Goal: Information Seeking & Learning: Learn about a topic

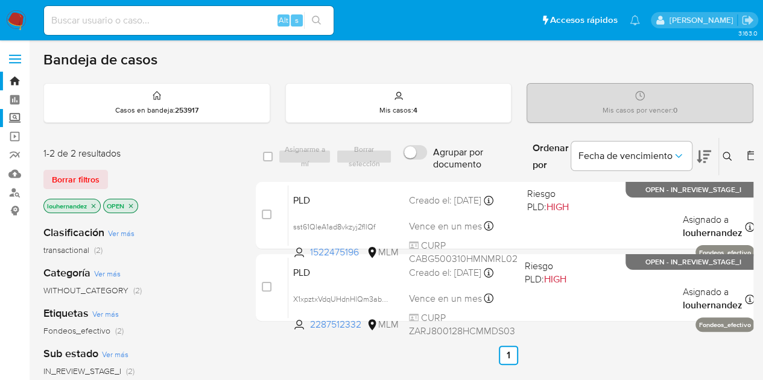
click at [15, 116] on label "Screening" at bounding box center [71, 118] width 143 height 19
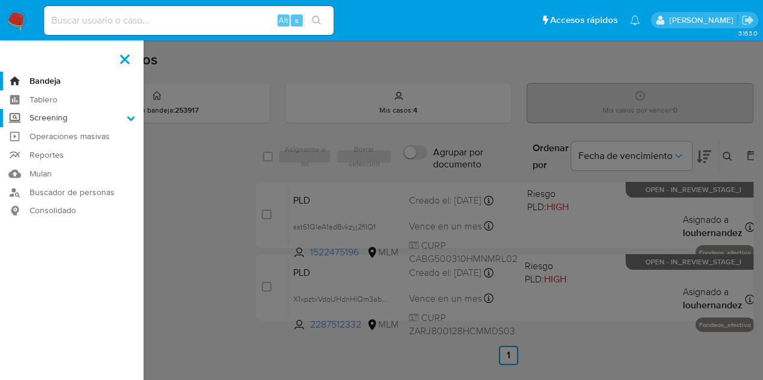
click at [0, 0] on input "Screening" at bounding box center [0, 0] width 0 height 0
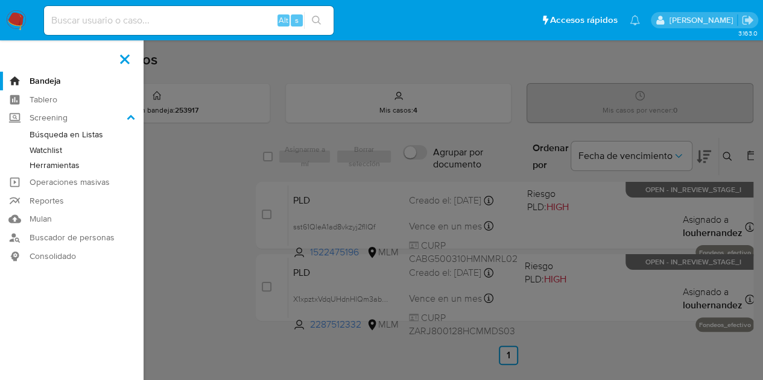
click at [55, 166] on link "Herramientas" at bounding box center [71, 165] width 143 height 15
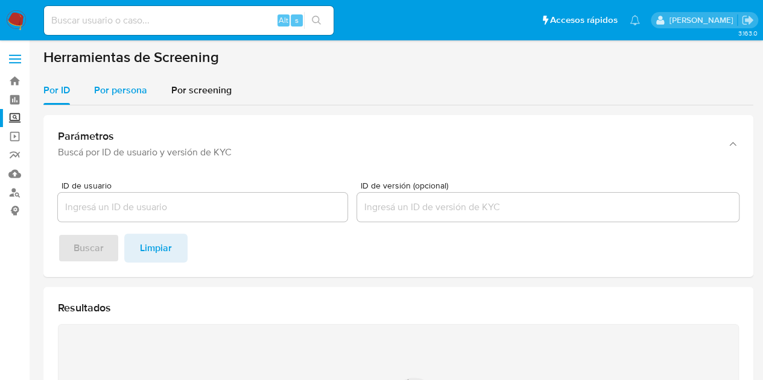
click at [122, 98] on div "Por persona" at bounding box center [120, 90] width 53 height 29
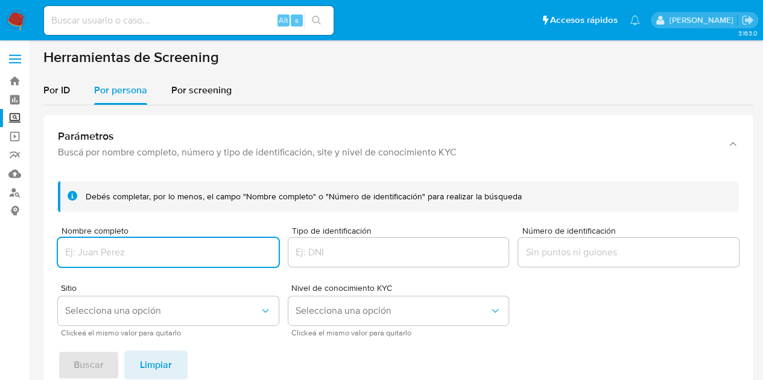
click at [117, 243] on div at bounding box center [168, 252] width 221 height 29
click at [117, 247] on input "Nombre completo" at bounding box center [168, 253] width 221 height 16
type input "VG COMPONENT SA DE CV"
click at [136, 310] on span "Selecciona una opción" at bounding box center [162, 311] width 194 height 12
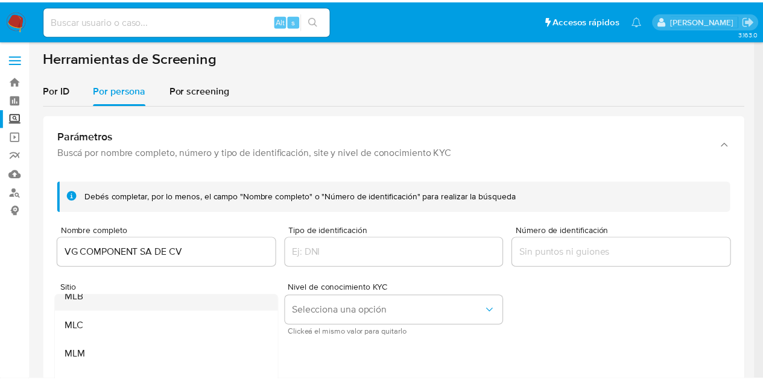
scroll to position [53, 0]
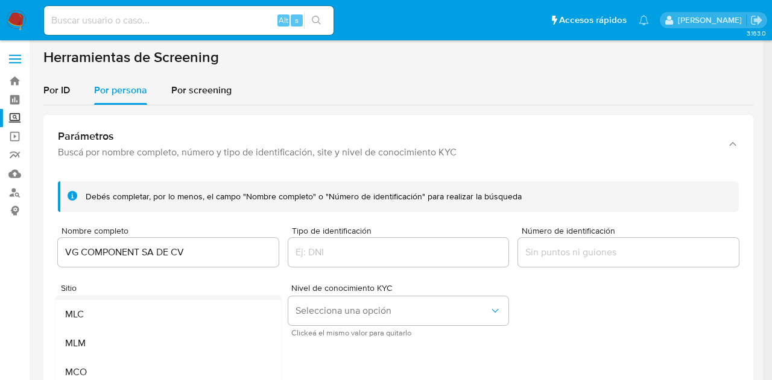
click at [92, 336] on div "MLM" at bounding box center [164, 343] width 199 height 29
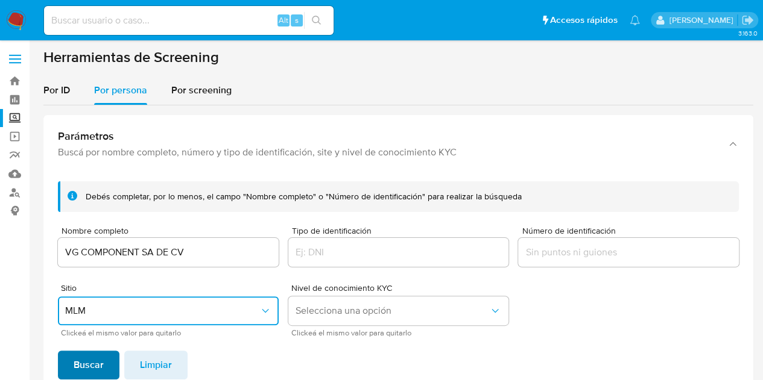
click at [90, 366] on span "Buscar" at bounding box center [89, 365] width 30 height 27
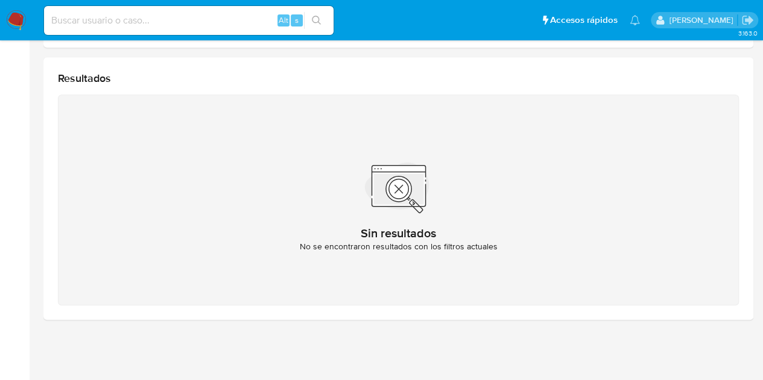
click at [753, 195] on main "3.163.0" at bounding box center [381, 17] width 763 height 728
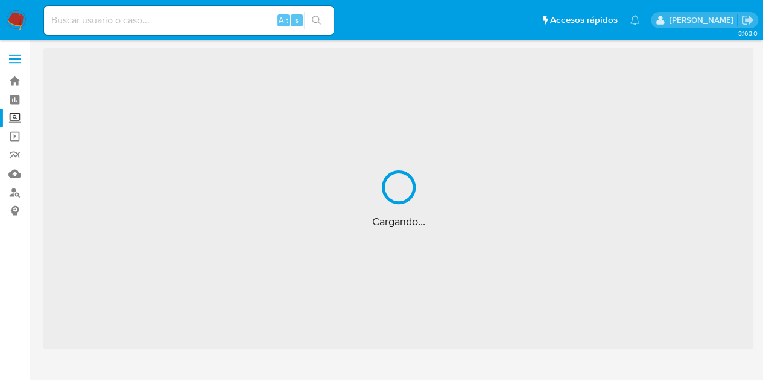
click at [190, 16] on input at bounding box center [188, 21] width 289 height 16
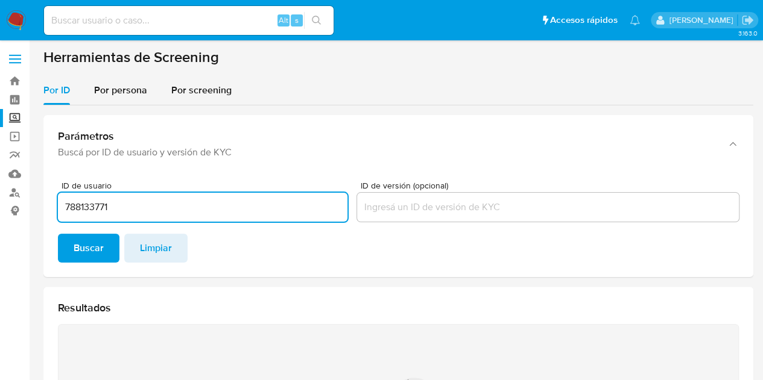
type input "788133771"
click at [190, 16] on input at bounding box center [188, 21] width 289 height 16
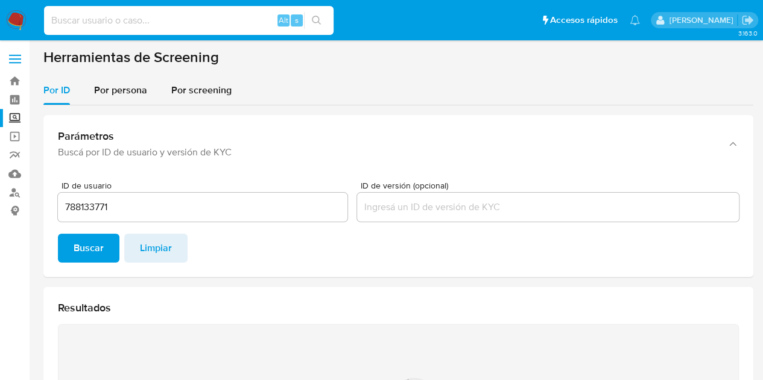
paste input "788133771"
type input "788133771"
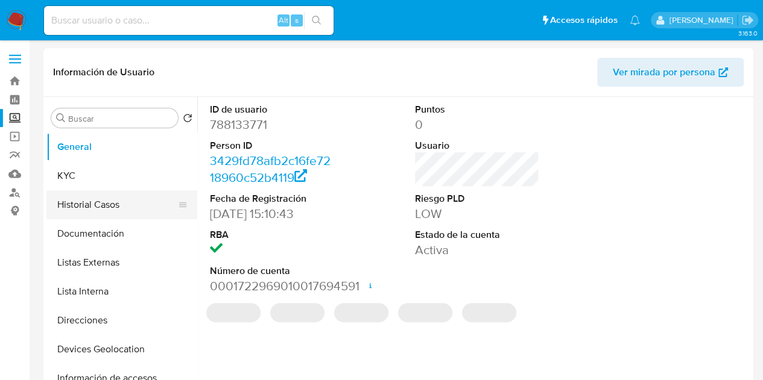
select select "10"
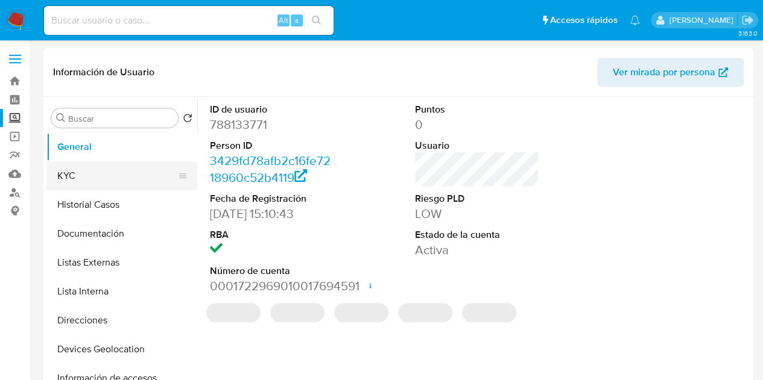
click at [110, 180] on button "KYC" at bounding box center [116, 176] width 141 height 29
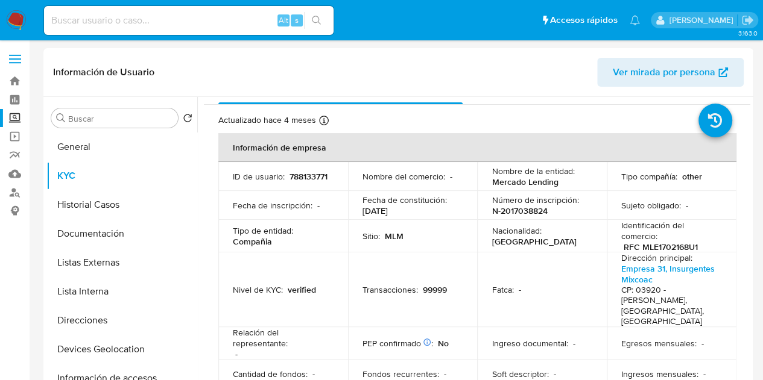
scroll to position [23, 0]
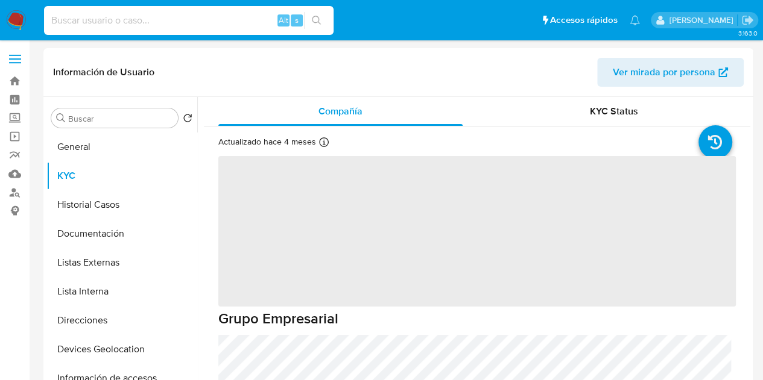
click at [107, 27] on input at bounding box center [188, 21] width 289 height 16
select select "10"
paste input "1833300924"
type input "1833300924"
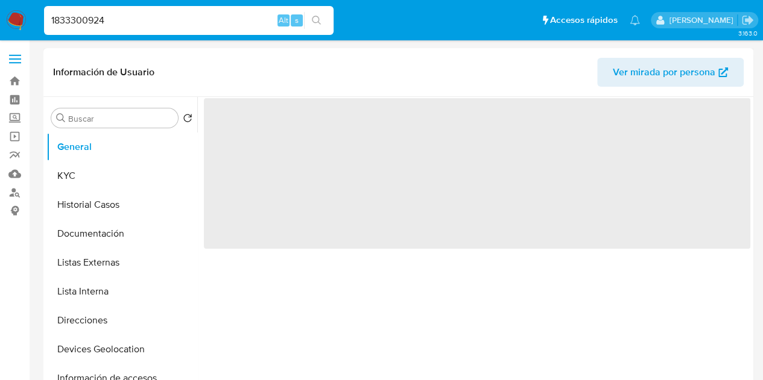
select select "10"
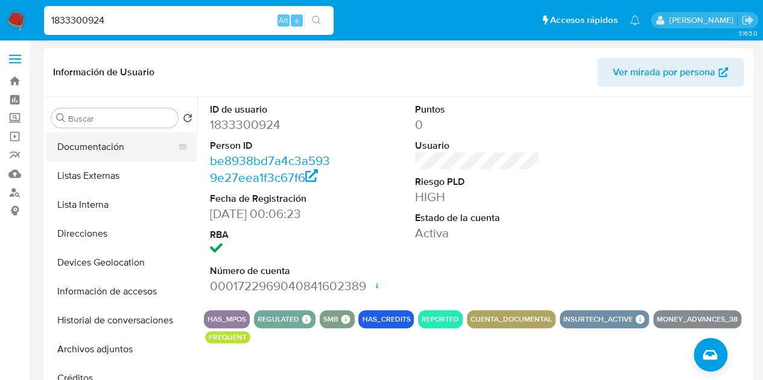
scroll to position [110, 0]
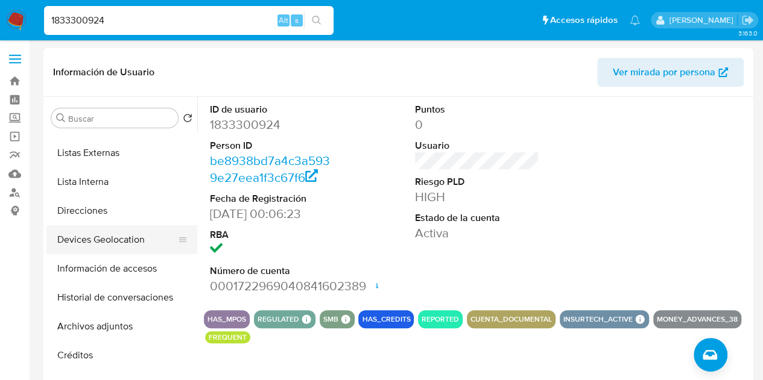
click at [117, 233] on button "Devices Geolocation" at bounding box center [116, 239] width 141 height 29
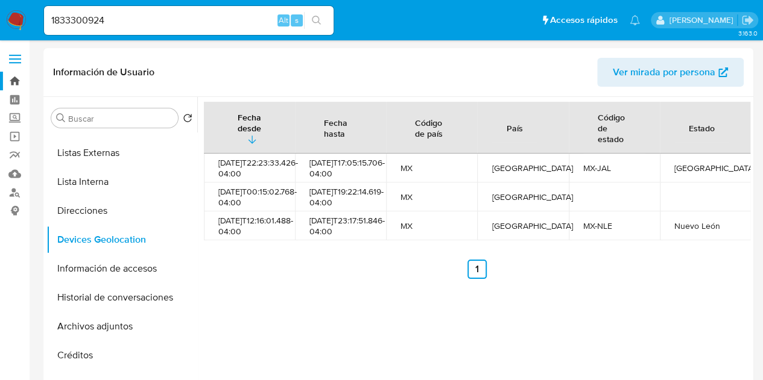
click at [17, 80] on link "Bandeja" at bounding box center [71, 81] width 143 height 19
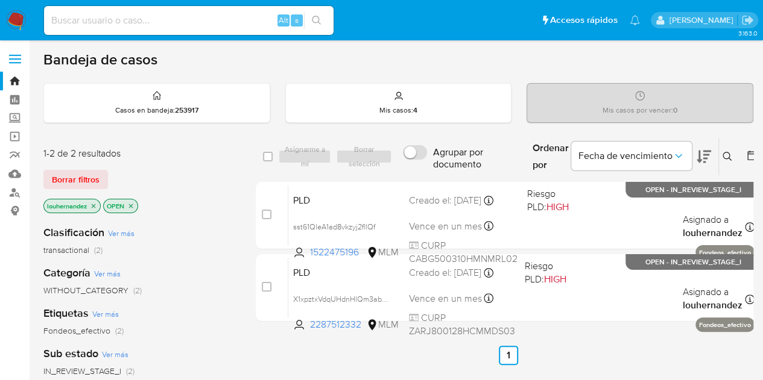
click at [723, 152] on icon at bounding box center [726, 156] width 9 height 9
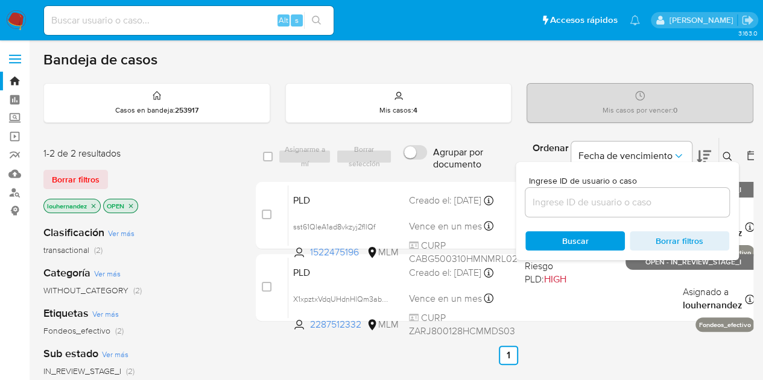
click at [603, 210] on div at bounding box center [627, 202] width 204 height 29
click at [602, 207] on input at bounding box center [627, 203] width 204 height 16
paste input "1833300924"
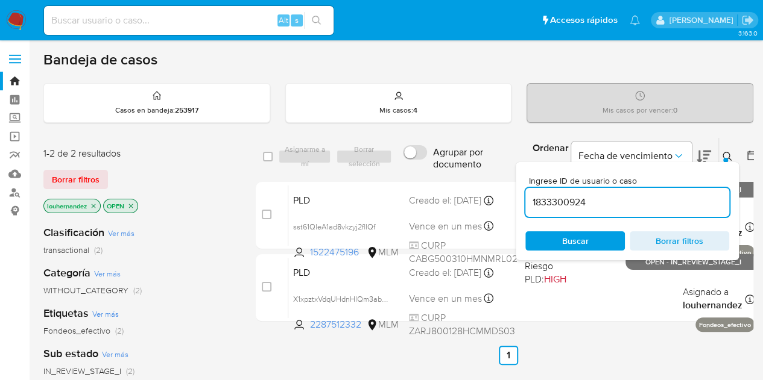
type input "1833300924"
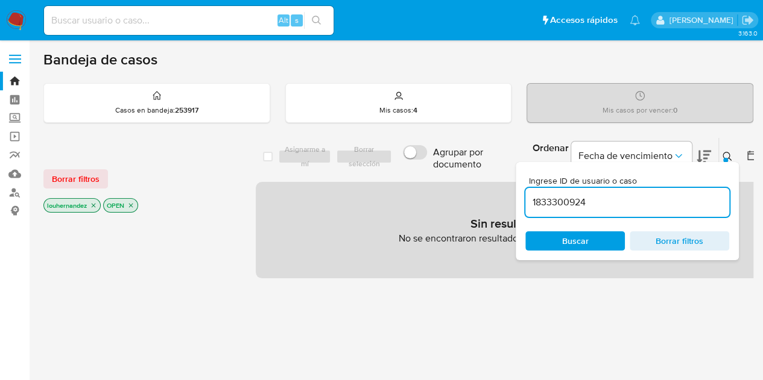
click at [584, 243] on span "Buscar" at bounding box center [575, 240] width 27 height 19
click at [94, 203] on icon "close-filter" at bounding box center [93, 205] width 7 height 7
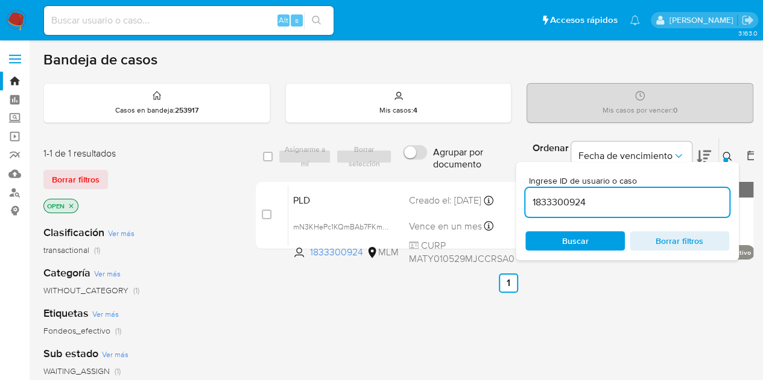
click at [562, 238] on span "Buscar" at bounding box center [575, 240] width 27 height 19
click at [731, 159] on button at bounding box center [729, 156] width 20 height 14
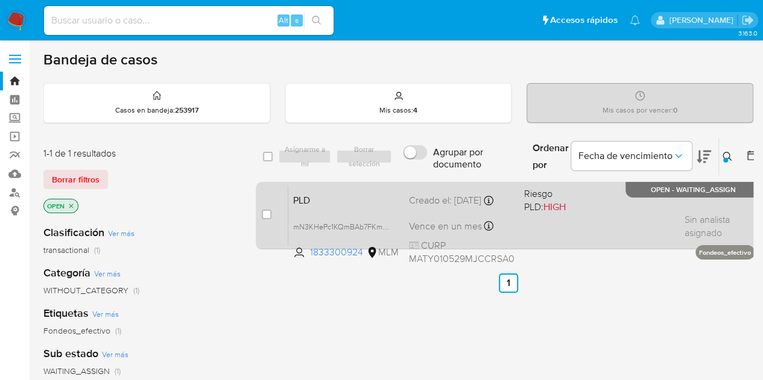
click at [564, 221] on div "PLD mN3KHePc1KQmBAb7FKmZ7EoZ 1833300924 MLM Riesgo PLD: HIGH Creado el: [DATE] …" at bounding box center [521, 215] width 466 height 61
click at [268, 213] on input "checkbox" at bounding box center [267, 215] width 10 height 10
checkbox input "true"
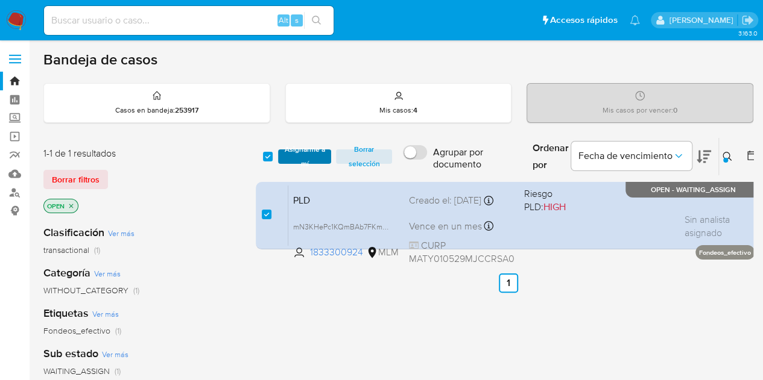
click at [299, 151] on span "Asignarme a mí" at bounding box center [305, 157] width 42 height 12
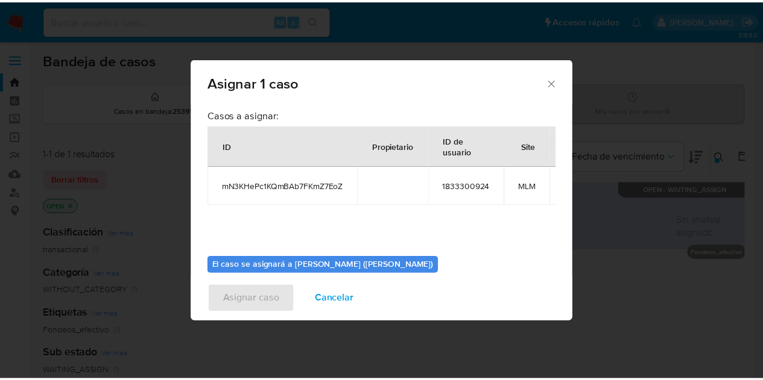
scroll to position [71, 0]
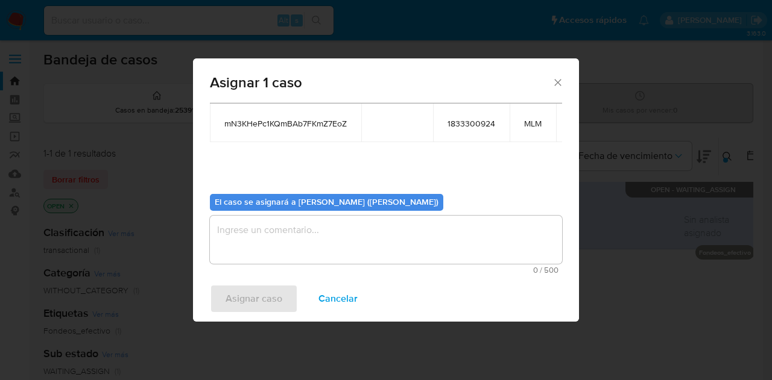
click at [295, 225] on textarea "assign-modal" at bounding box center [386, 240] width 352 height 48
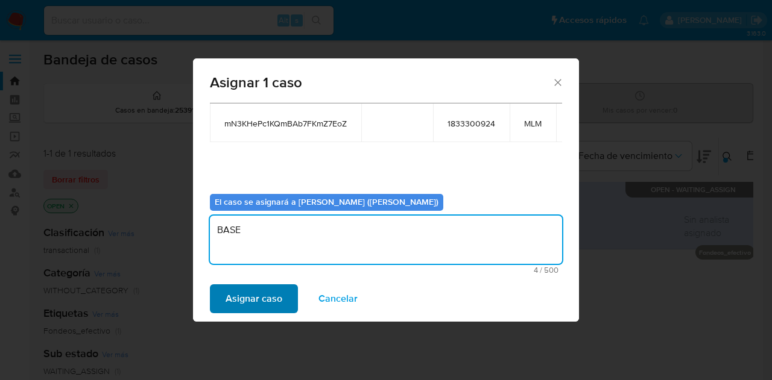
type textarea "BASE"
click at [275, 300] on span "Asignar caso" at bounding box center [253, 299] width 57 height 27
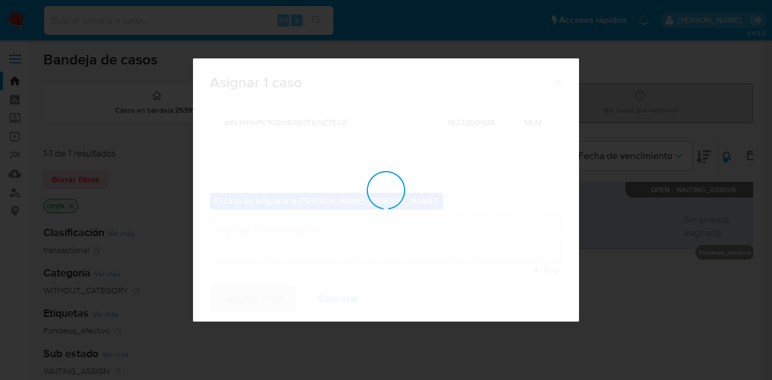
checkbox input "false"
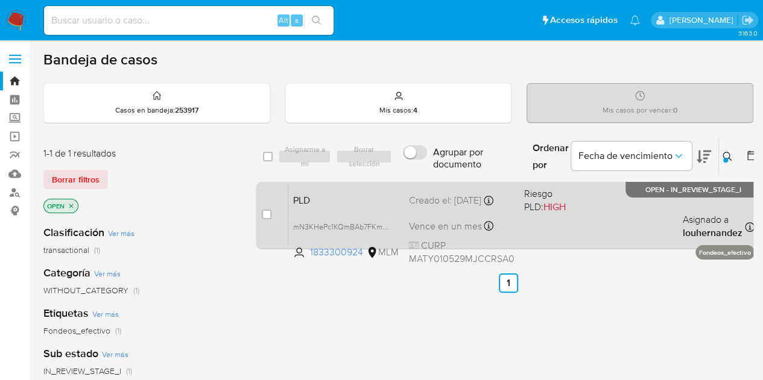
click at [380, 210] on div "PLD mN3KHePc1KQmBAb7FKmZ7EoZ 1833300924 MLM Riesgo PLD: HIGH Creado el: 12/09/2…" at bounding box center [521, 215] width 466 height 61
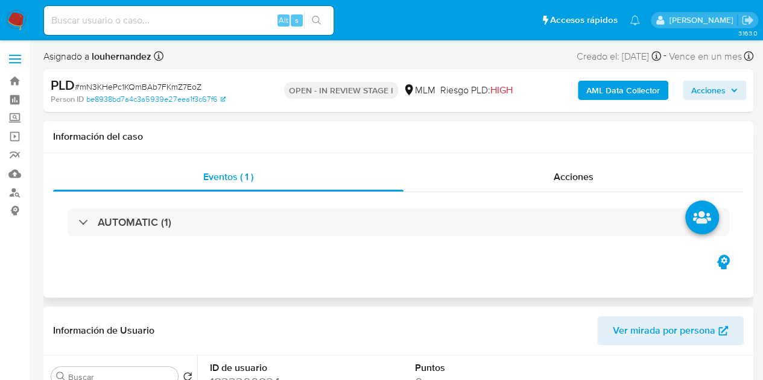
select select "10"
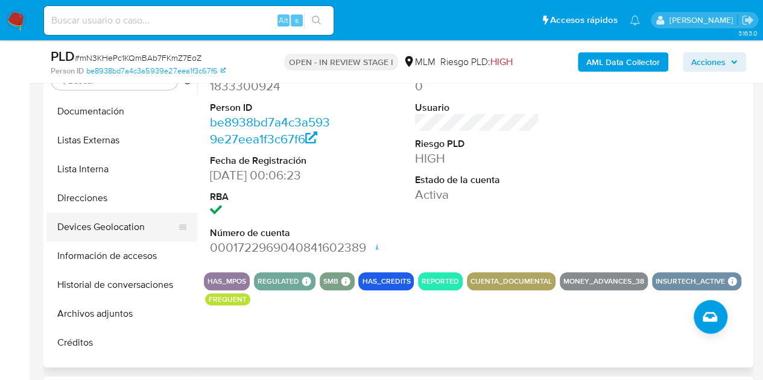
scroll to position [45, 0]
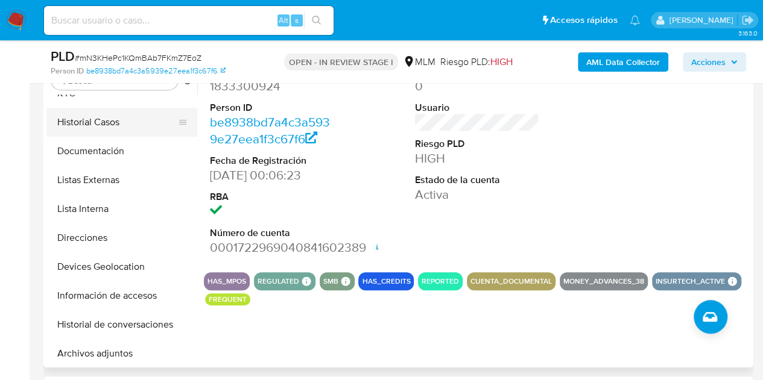
click at [134, 123] on button "Historial Casos" at bounding box center [116, 122] width 141 height 29
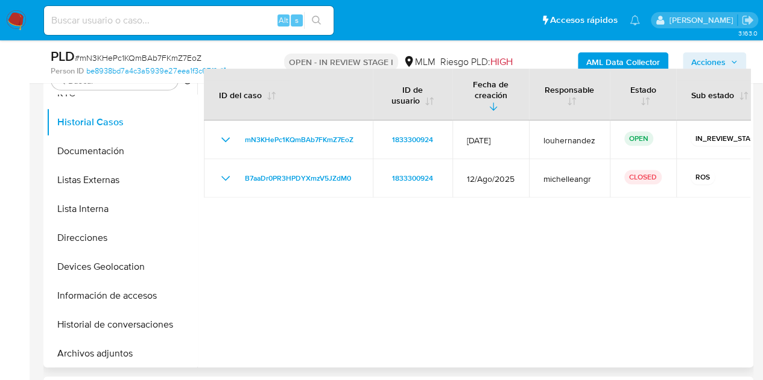
click at [475, 313] on div at bounding box center [473, 213] width 553 height 309
click at [415, 353] on div at bounding box center [473, 213] width 553 height 309
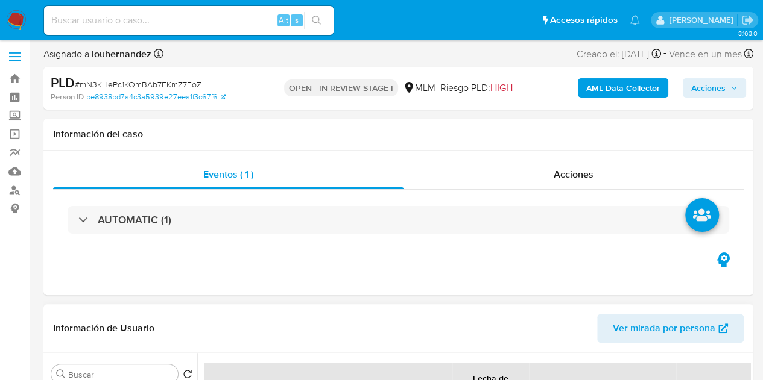
scroll to position [0, 0]
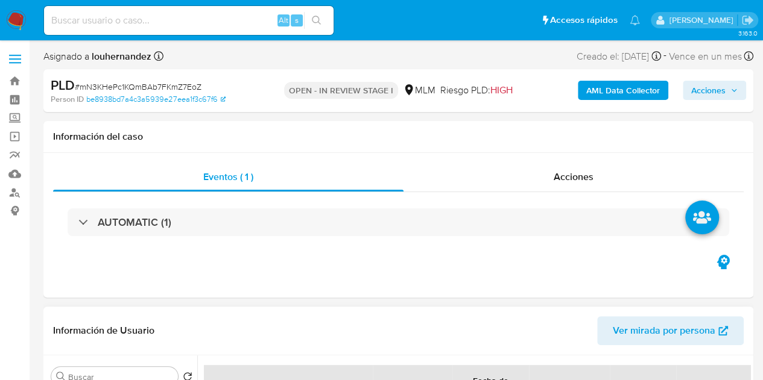
click at [219, 326] on header "Información de Usuario Ver mirada por persona" at bounding box center [398, 330] width 690 height 29
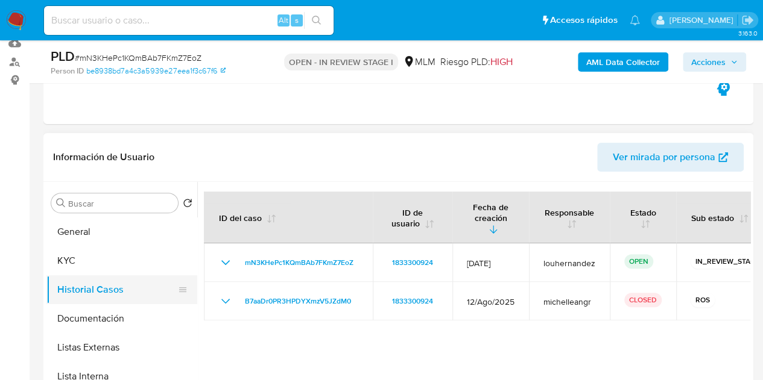
scroll to position [131, 0]
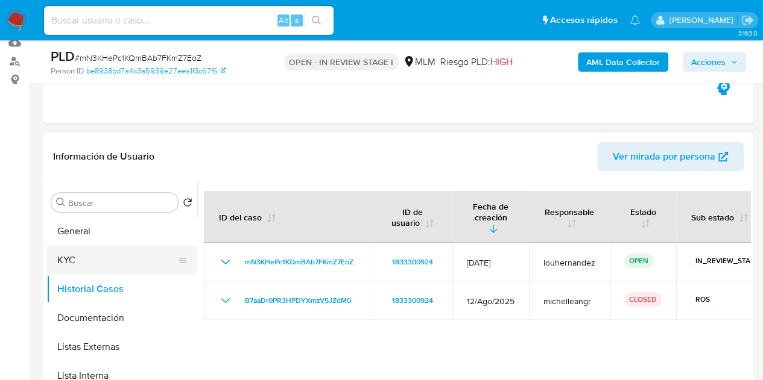
click at [110, 267] on button "KYC" at bounding box center [116, 260] width 141 height 29
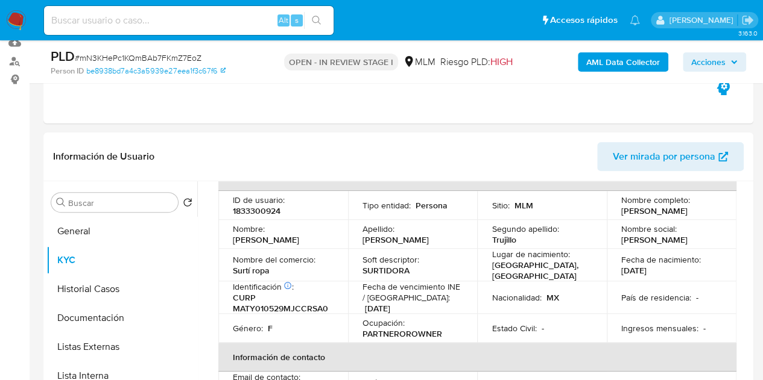
scroll to position [77, 0]
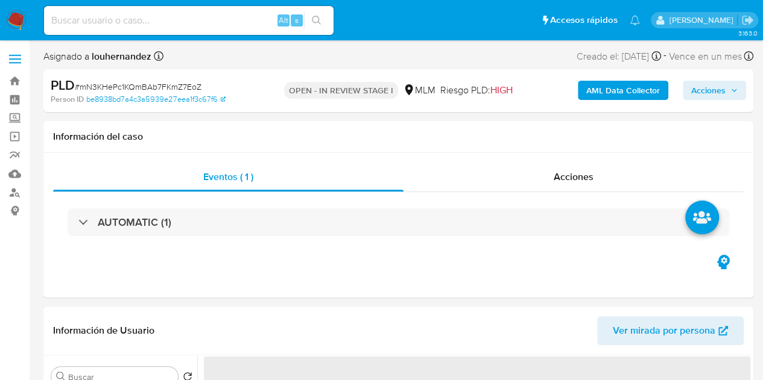
select select "10"
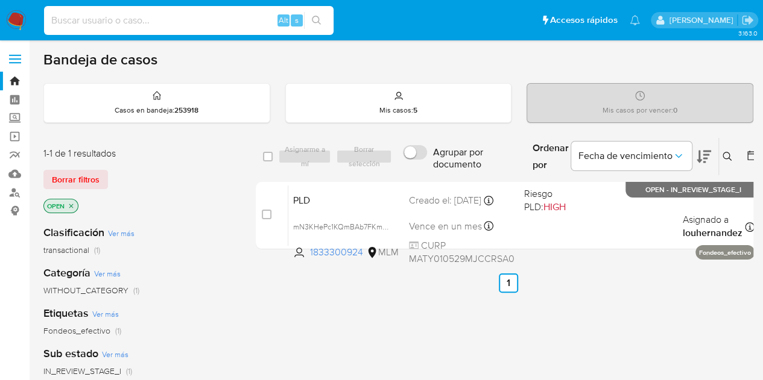
click at [212, 15] on input at bounding box center [188, 21] width 289 height 16
click at [16, 118] on label "Screening" at bounding box center [71, 118] width 143 height 19
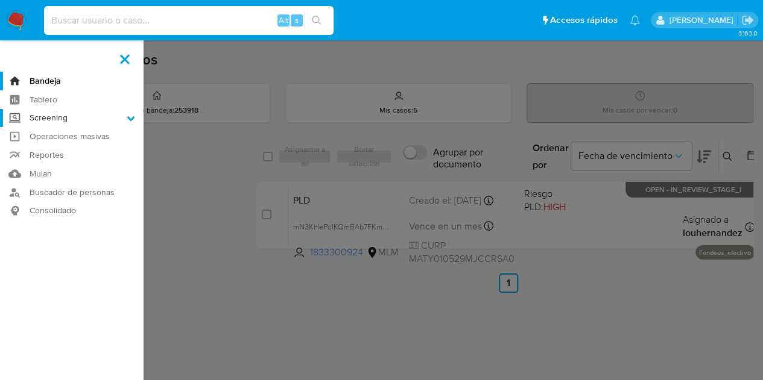
click at [0, 0] on input "Screening" at bounding box center [0, 0] width 0 height 0
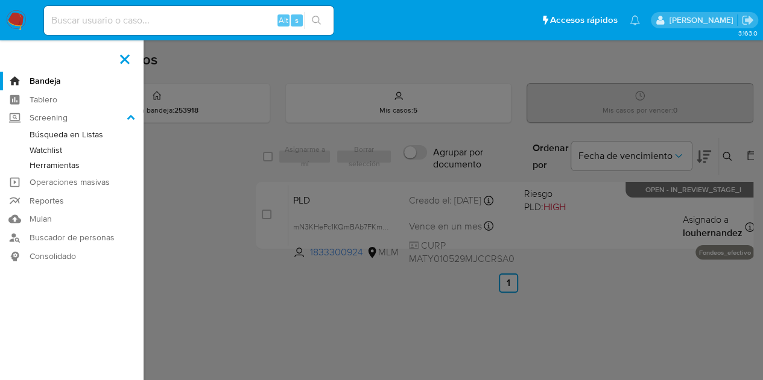
click at [72, 166] on link "Herramientas" at bounding box center [71, 165] width 143 height 15
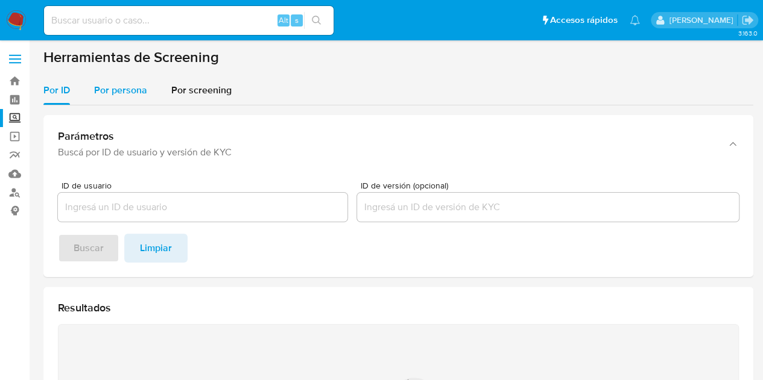
click at [134, 84] on span "Por persona" at bounding box center [120, 90] width 53 height 14
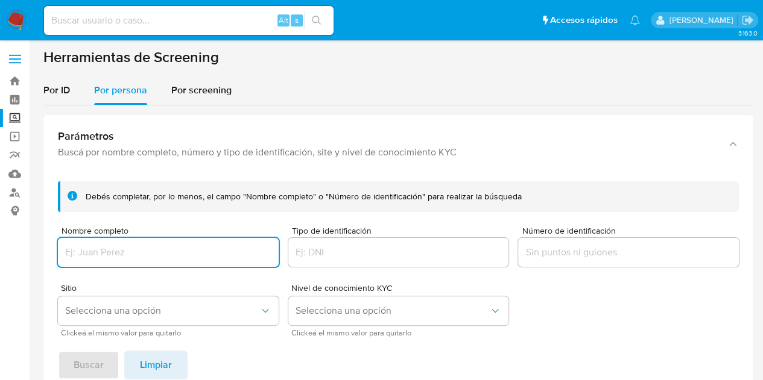
click at [111, 250] on input "Nombre completo" at bounding box center [168, 253] width 221 height 16
type input "[PERSON_NAME]"
click at [119, 307] on span "Selecciona una opción" at bounding box center [162, 311] width 194 height 12
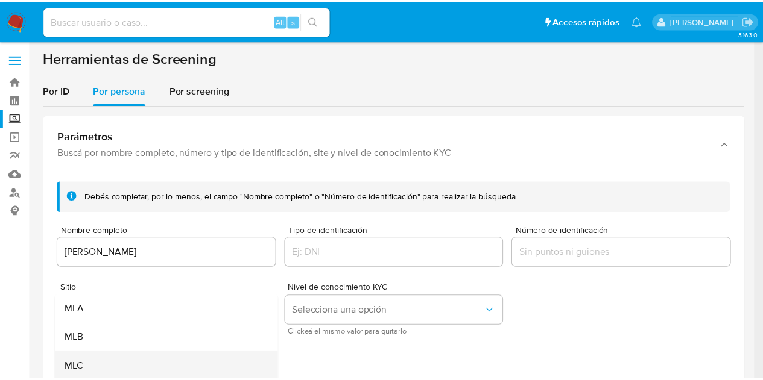
scroll to position [22, 0]
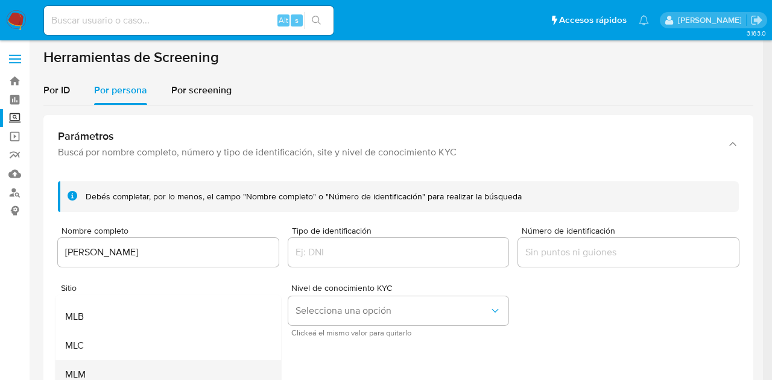
click at [93, 372] on div "MLM" at bounding box center [164, 374] width 199 height 29
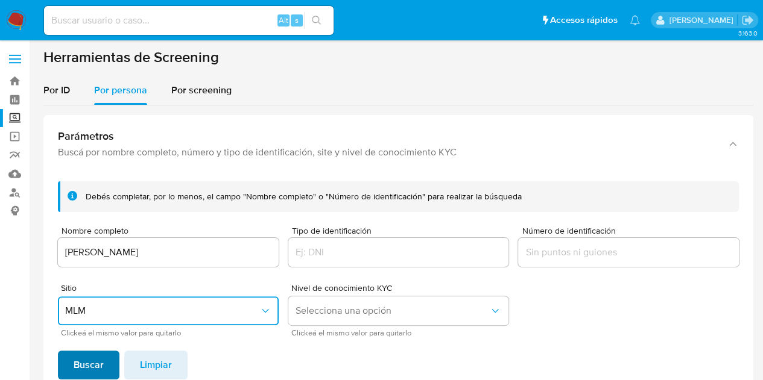
click at [98, 365] on span "Buscar" at bounding box center [89, 365] width 30 height 27
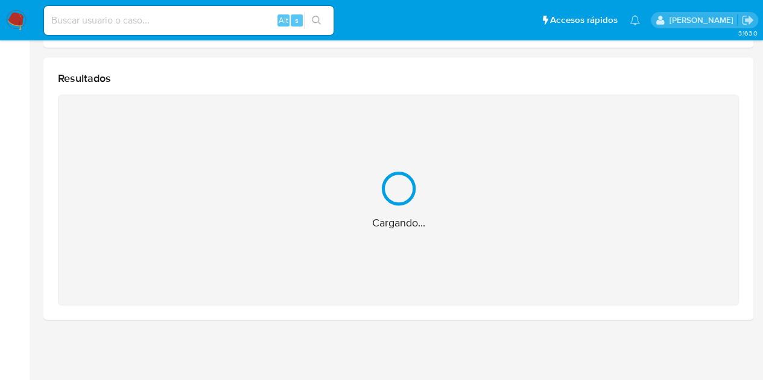
scroll to position [155, 0]
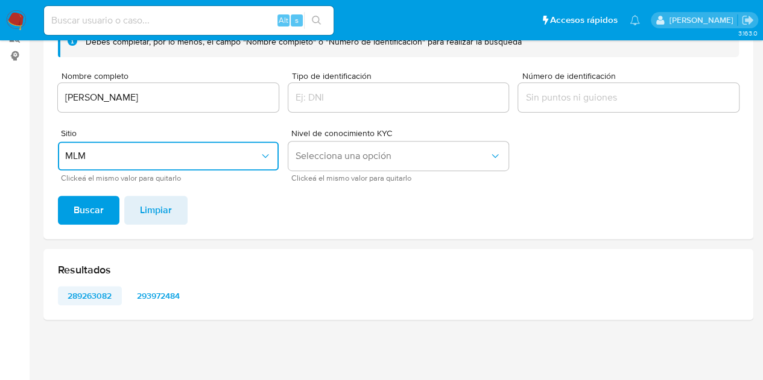
click at [85, 296] on span "289263082" at bounding box center [89, 296] width 47 height 17
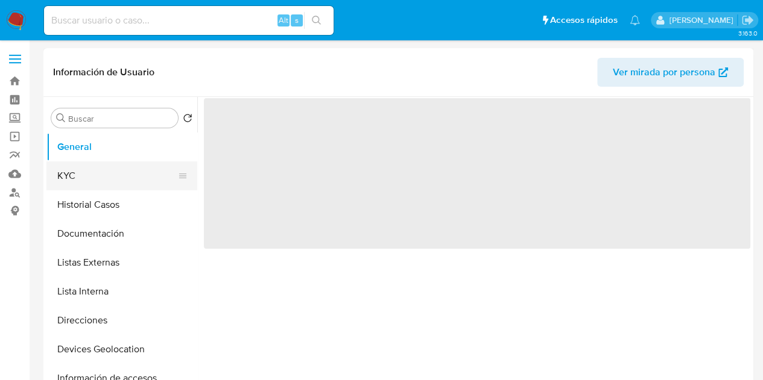
select select "10"
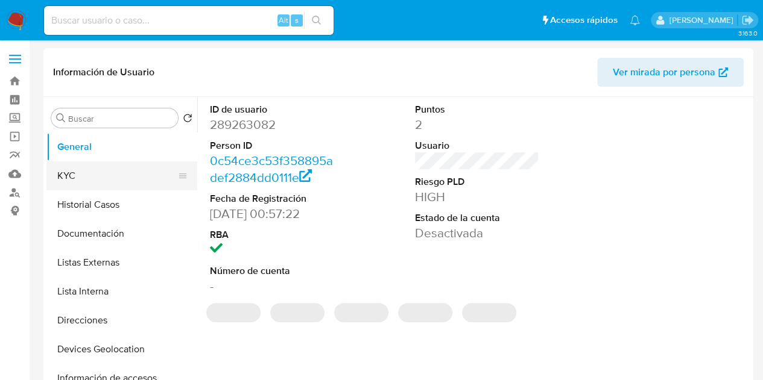
click at [132, 178] on button "KYC" at bounding box center [116, 176] width 141 height 29
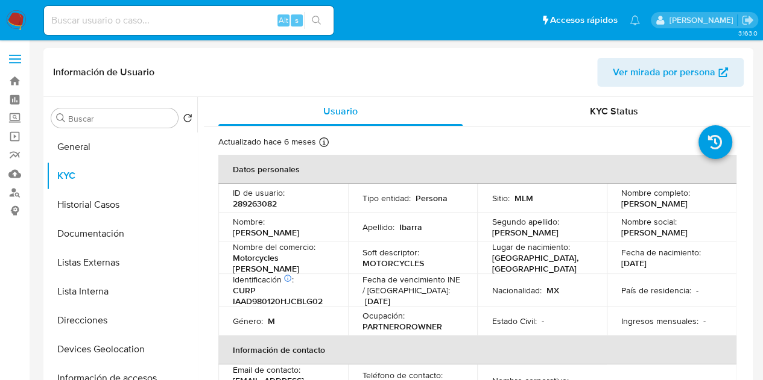
click at [187, 294] on button "Lista Interna" at bounding box center [116, 291] width 141 height 29
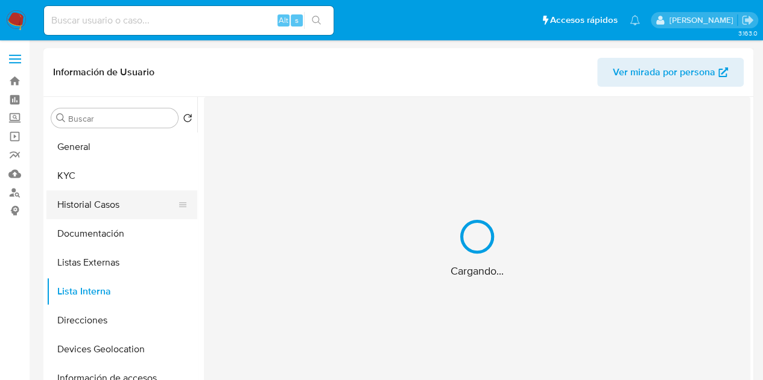
click at [129, 203] on button "Historial Casos" at bounding box center [116, 204] width 141 height 29
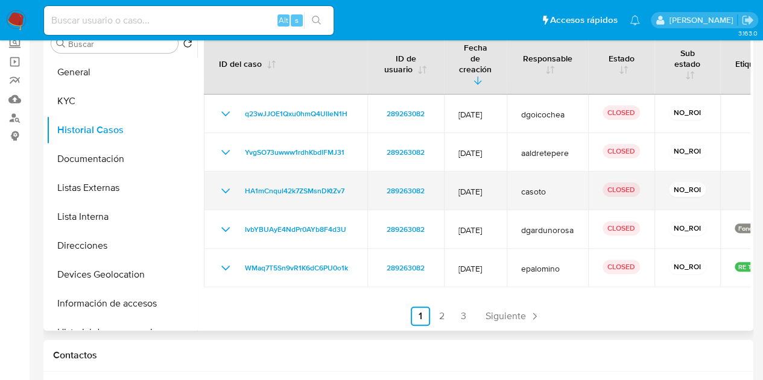
scroll to position [75, 0]
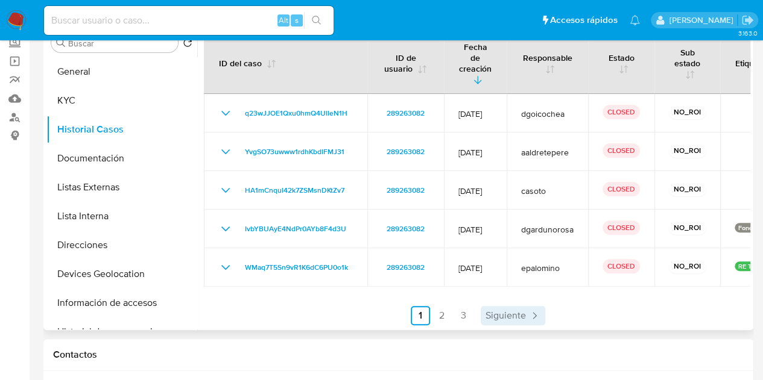
click at [506, 311] on span "Siguiente" at bounding box center [505, 316] width 40 height 10
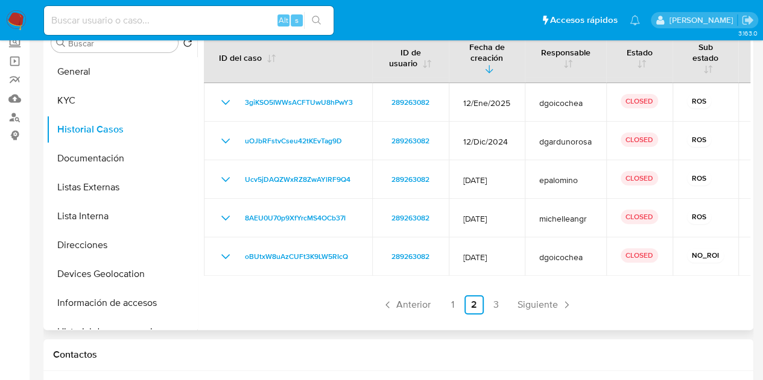
click at [721, 315] on div at bounding box center [473, 176] width 553 height 309
click at [551, 286] on div "ID del caso ID de usuario Fecha de creación Responsable Estado Sub estado Etiqu…" at bounding box center [477, 172] width 546 height 283
click at [310, 325] on div at bounding box center [473, 176] width 553 height 309
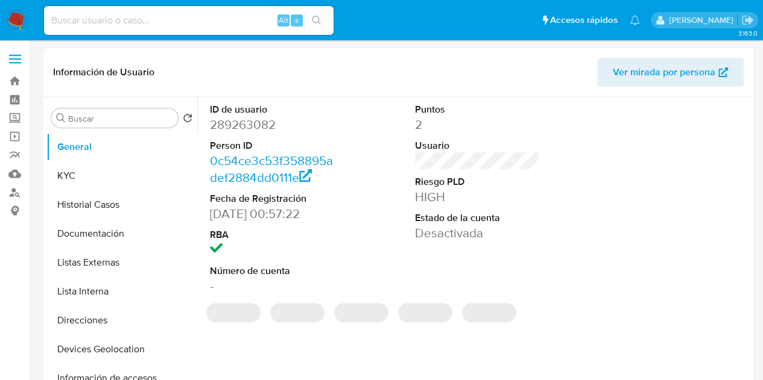
select select "10"
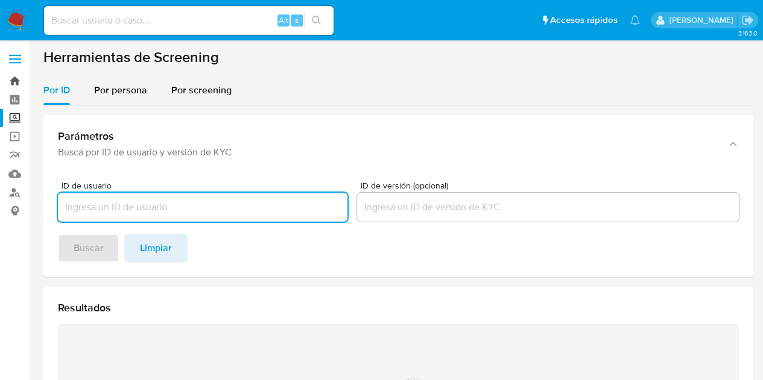
click at [16, 83] on link "Bandeja" at bounding box center [71, 81] width 143 height 19
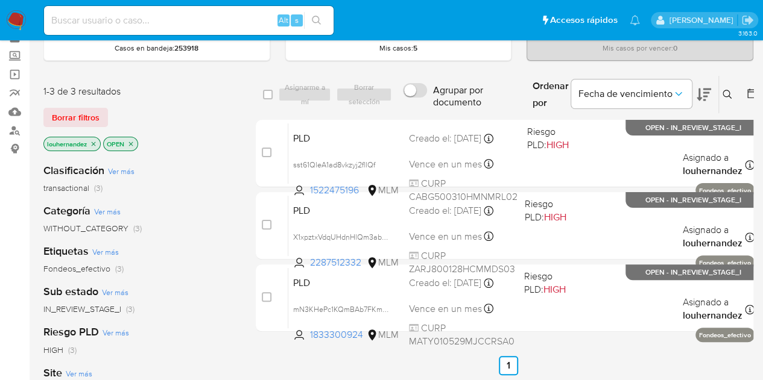
scroll to position [63, 0]
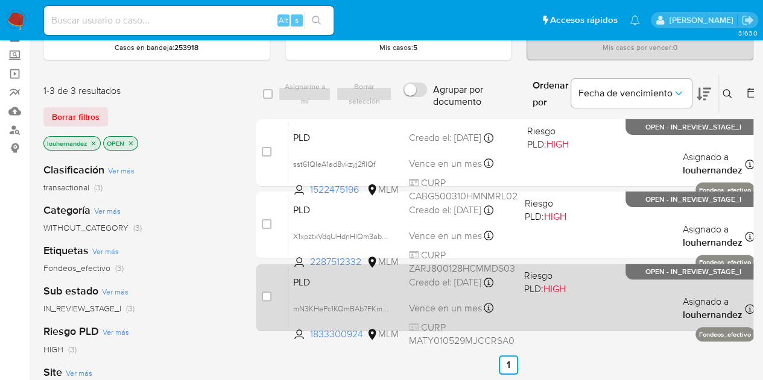
click at [492, 289] on div "Creado el: [DATE] Creado el: [DATE] 02:07:51" at bounding box center [461, 282] width 105 height 13
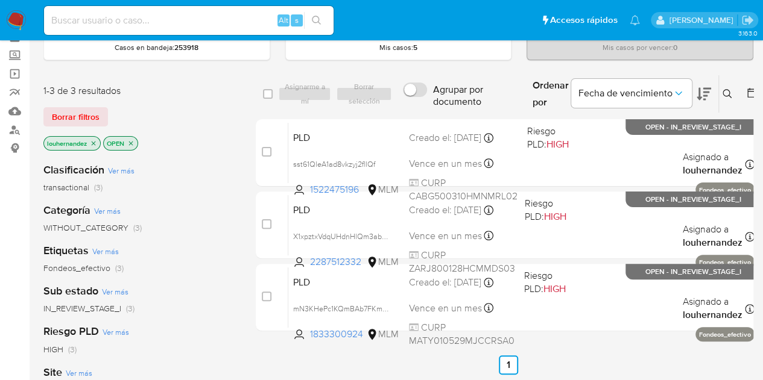
click at [190, 28] on div "Alt s" at bounding box center [188, 20] width 289 height 29
click at [183, 25] on input at bounding box center [188, 21] width 289 height 16
paste input "1570381313"
type input "1570381313"
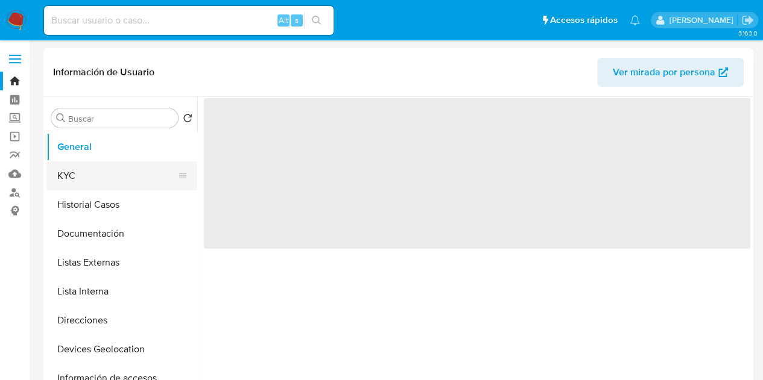
select select "10"
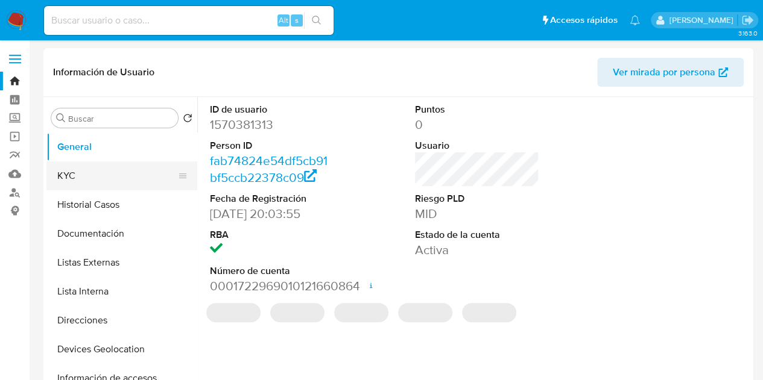
click at [90, 182] on button "KYC" at bounding box center [116, 176] width 141 height 29
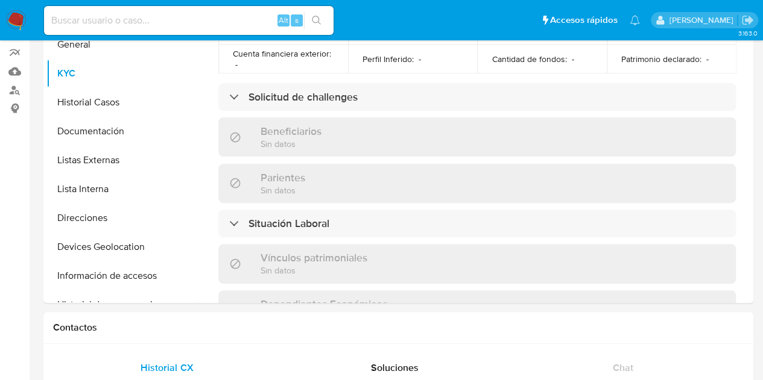
scroll to position [431, 0]
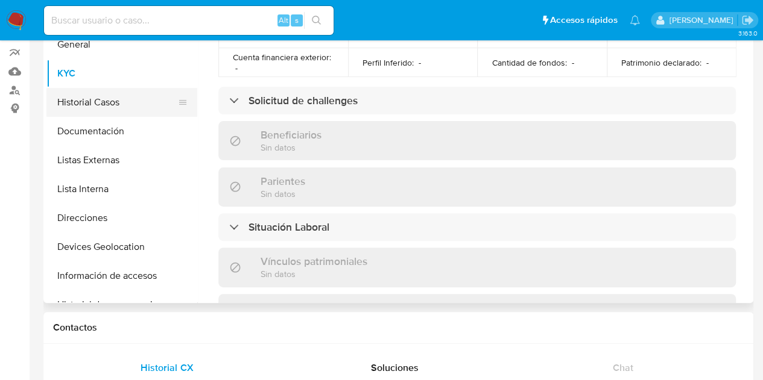
click at [133, 101] on button "Historial Casos" at bounding box center [116, 102] width 141 height 29
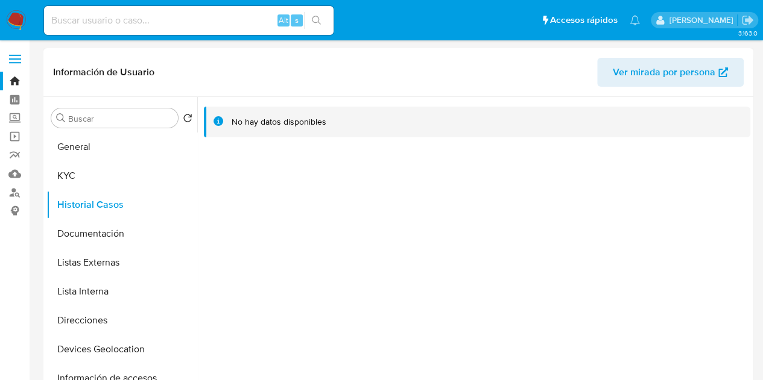
scroll to position [1, 0]
click at [101, 230] on button "Documentación" at bounding box center [116, 233] width 141 height 29
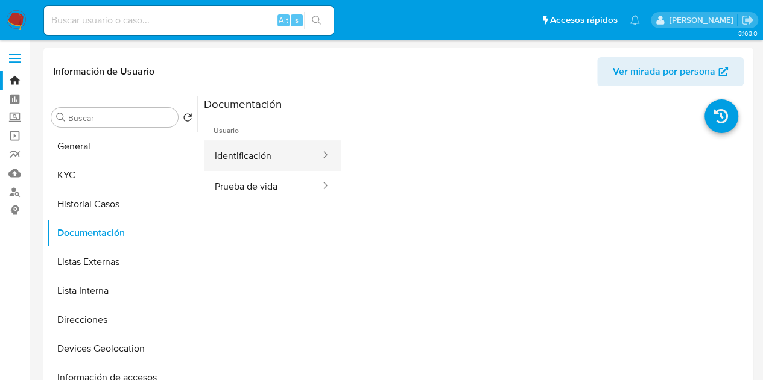
click at [292, 157] on button "Identificación" at bounding box center [263, 155] width 118 height 31
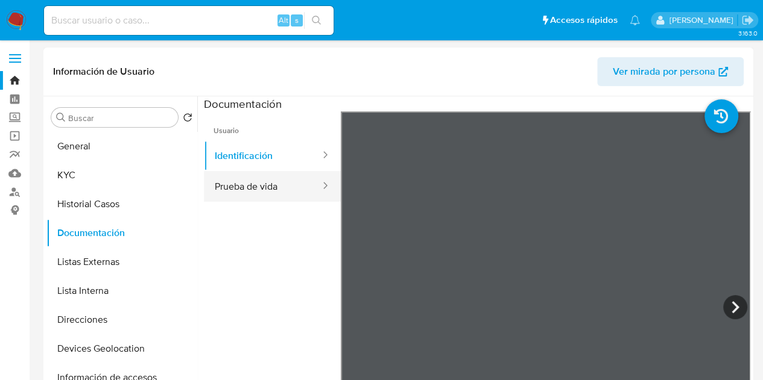
click at [262, 178] on button "Prueba de vida" at bounding box center [263, 186] width 118 height 31
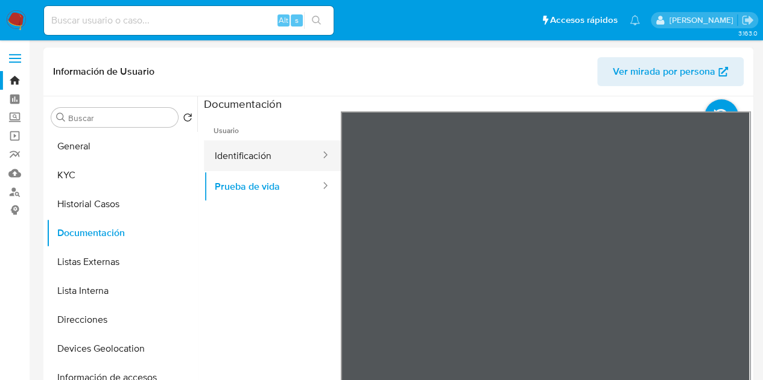
click at [268, 157] on button "Identificación" at bounding box center [263, 155] width 118 height 31
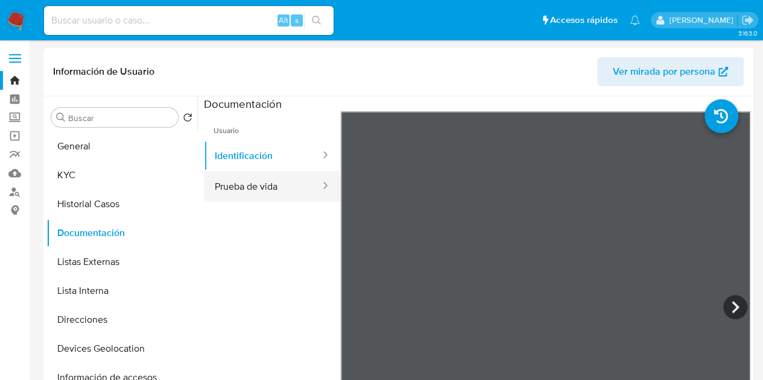
click at [256, 198] on button "Prueba de vida" at bounding box center [263, 186] width 118 height 31
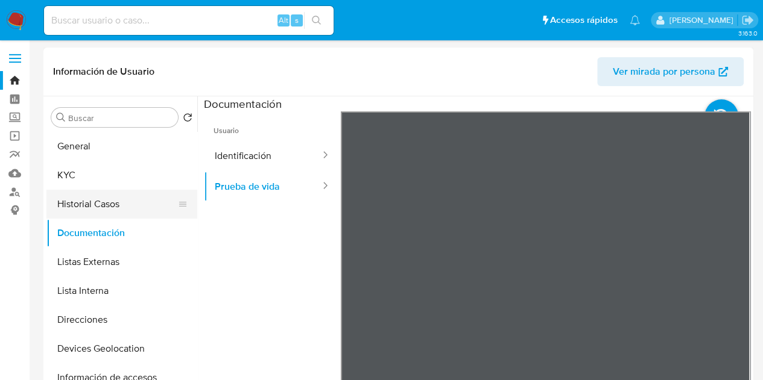
click at [116, 209] on button "Historial Casos" at bounding box center [116, 204] width 141 height 29
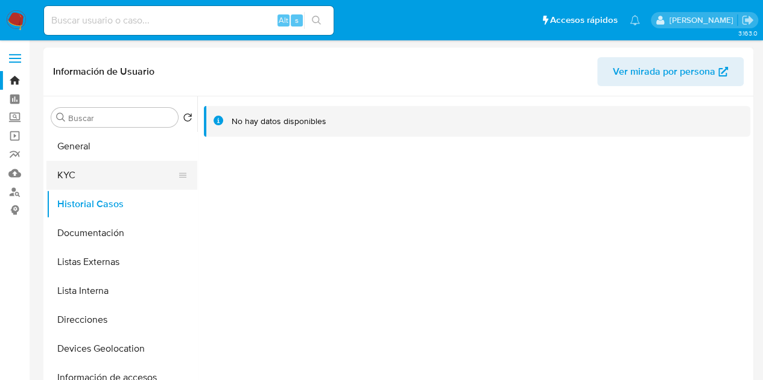
click at [92, 164] on button "KYC" at bounding box center [116, 175] width 141 height 29
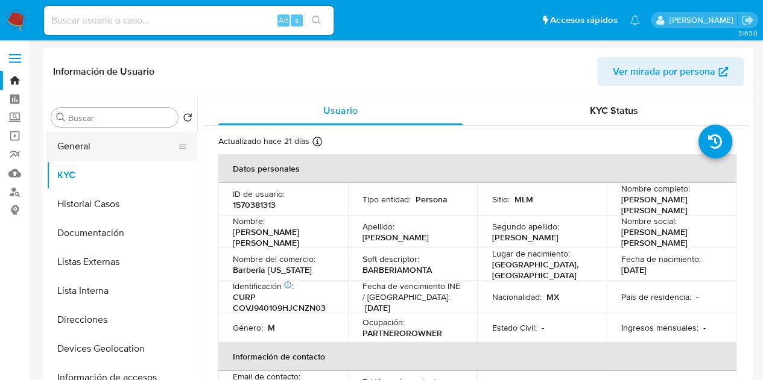
click at [122, 146] on button "General" at bounding box center [116, 146] width 141 height 29
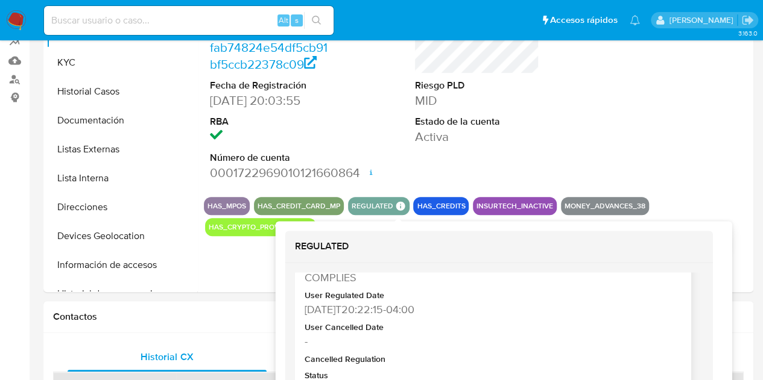
scroll to position [69, 0]
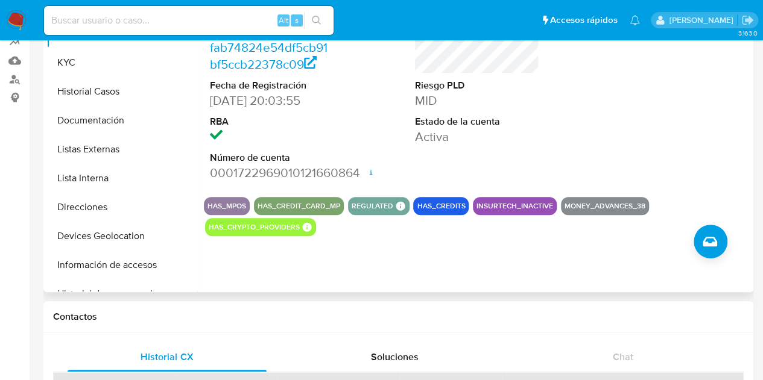
click at [371, 146] on div "ID de usuario 1570381313 Person ID fab74824e54df5cb91bf5ccb22378c09 Fecha de Re…" at bounding box center [477, 86] width 546 height 204
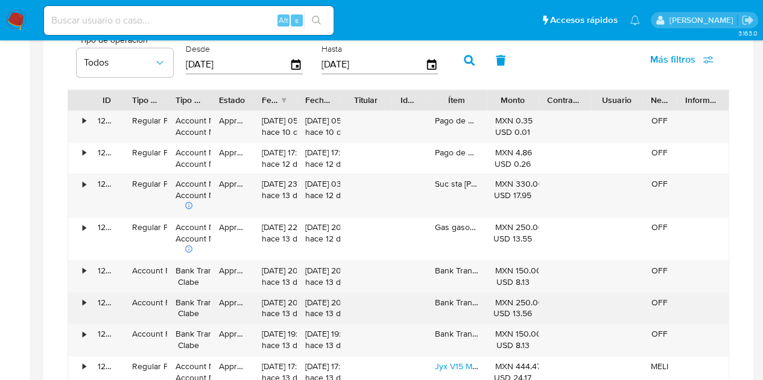
scroll to position [770, 0]
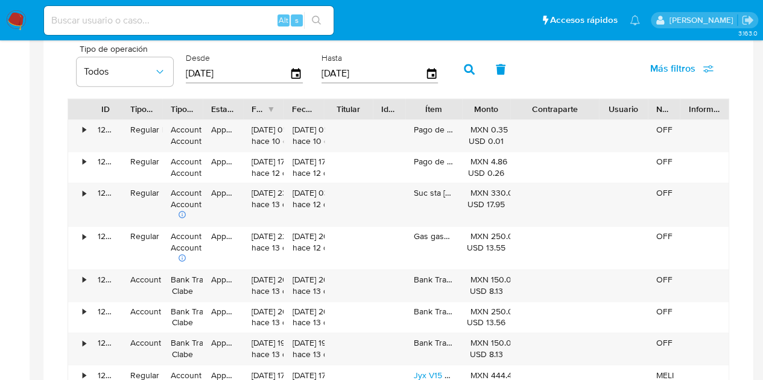
drag, startPoint x: 588, startPoint y: 101, endPoint x: 624, endPoint y: 100, distance: 36.8
click at [624, 100] on div "ID Tipo de operación Tipo / Método Estado Fecha de creación Fecha de aprobación…" at bounding box center [398, 109] width 660 height 20
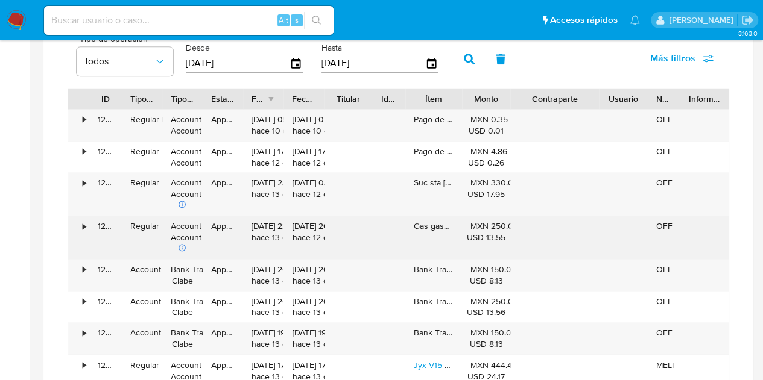
scroll to position [779, 0]
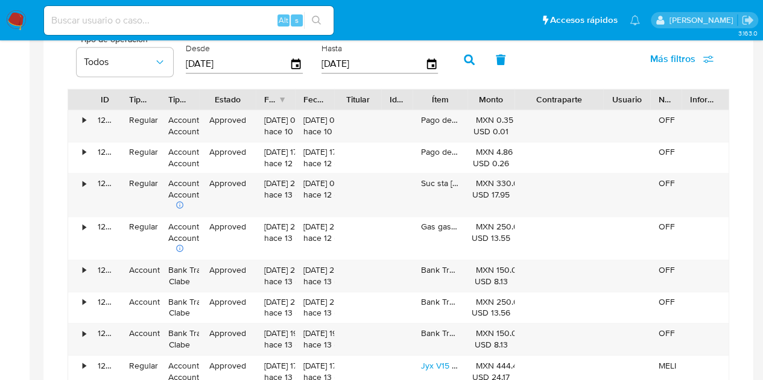
drag, startPoint x: 237, startPoint y: 94, endPoint x: 253, endPoint y: 98, distance: 16.8
click at [253, 98] on div at bounding box center [256, 99] width 22 height 20
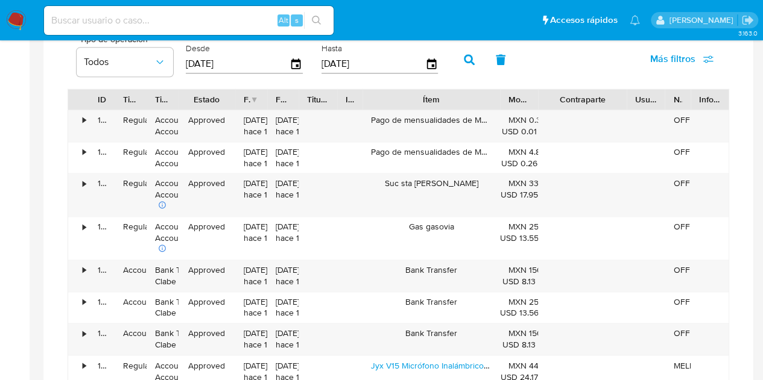
drag, startPoint x: 466, startPoint y: 97, endPoint x: 549, endPoint y: 102, distance: 82.7
click at [549, 102] on div "ID Tipo de operación Tipo / Método Estado Fecha de creación Fecha de aprobación…" at bounding box center [398, 99] width 660 height 20
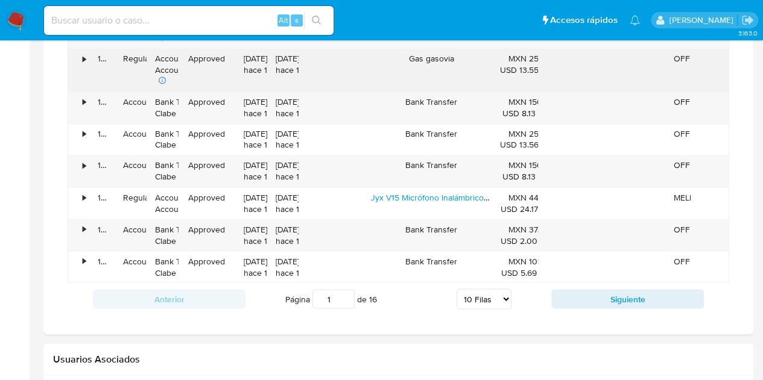
scroll to position [955, 0]
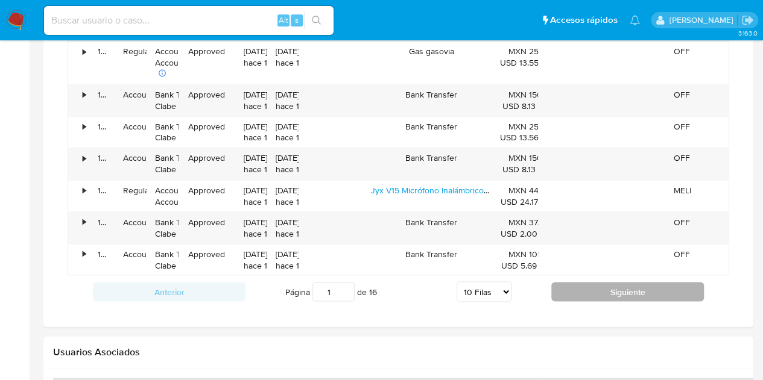
click at [588, 283] on button "Siguiente" at bounding box center [627, 291] width 153 height 19
type input "2"
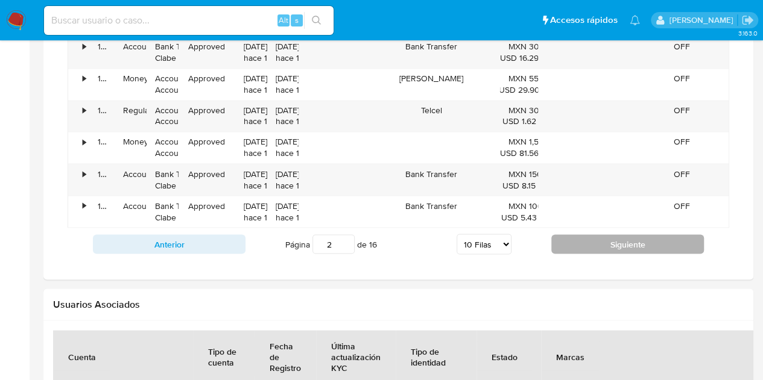
scroll to position [981, 0]
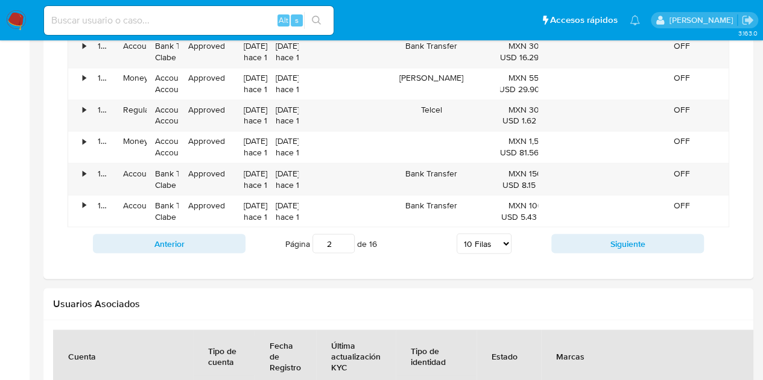
click at [175, 13] on input at bounding box center [188, 21] width 289 height 16
paste input "1570321705"
type input "1570321705"
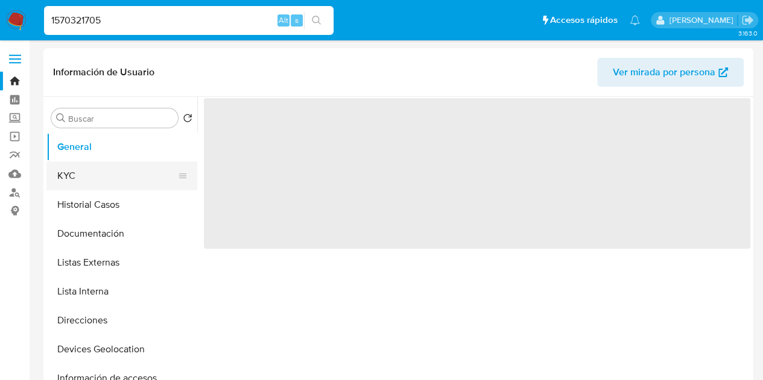
select select "10"
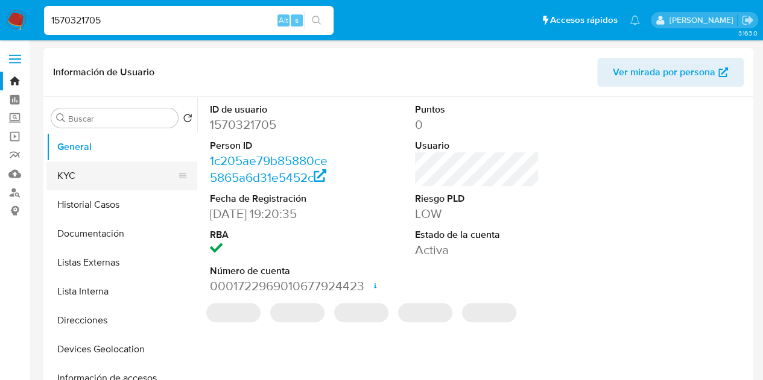
click at [106, 174] on button "KYC" at bounding box center [116, 176] width 141 height 29
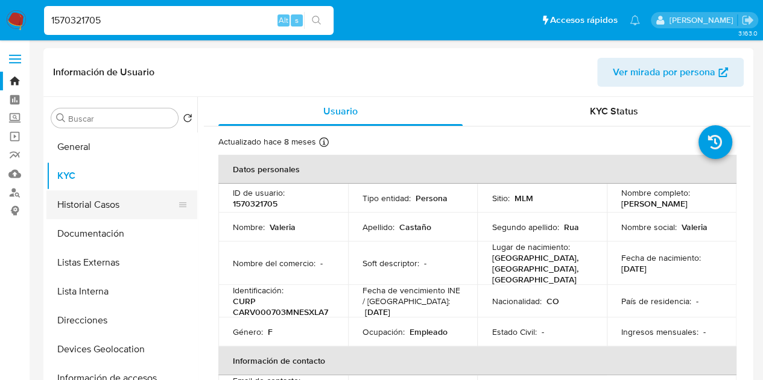
click at [80, 200] on button "Historial Casos" at bounding box center [116, 204] width 141 height 29
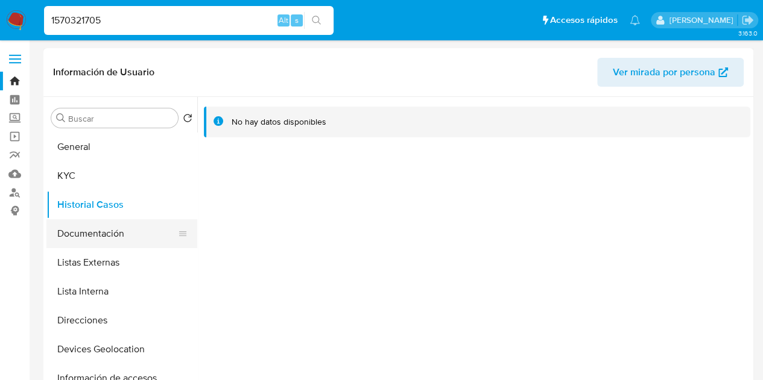
click at [89, 228] on button "Documentación" at bounding box center [116, 233] width 141 height 29
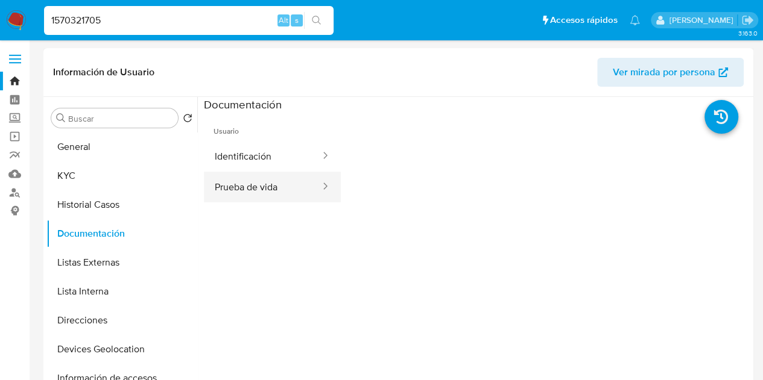
click at [266, 183] on button "Prueba de vida" at bounding box center [263, 187] width 118 height 31
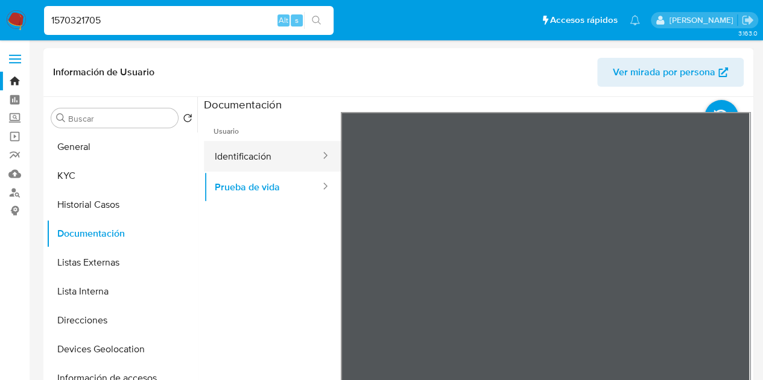
click at [277, 162] on button "Identificación" at bounding box center [263, 156] width 118 height 31
click at [226, 166] on button "Identificación" at bounding box center [263, 156] width 118 height 31
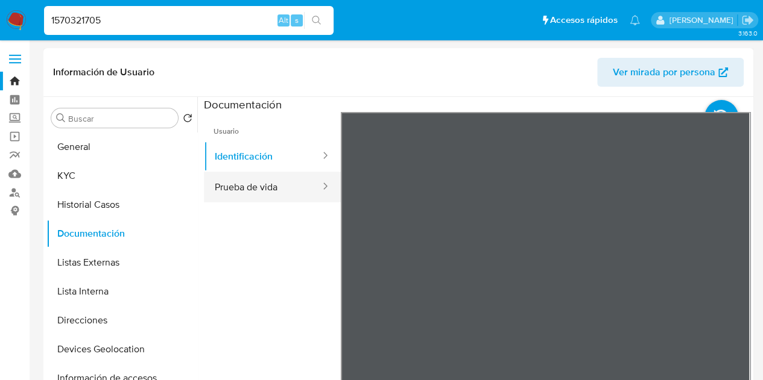
click at [247, 178] on button "Prueba de vida" at bounding box center [263, 187] width 118 height 31
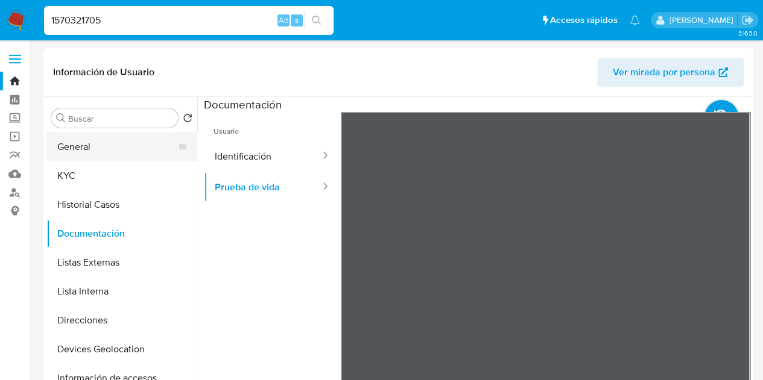
click at [98, 144] on button "General" at bounding box center [116, 147] width 141 height 29
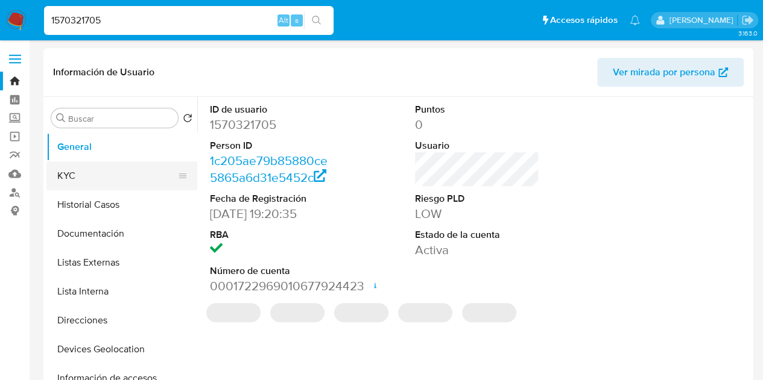
click at [68, 177] on button "KYC" at bounding box center [116, 176] width 141 height 29
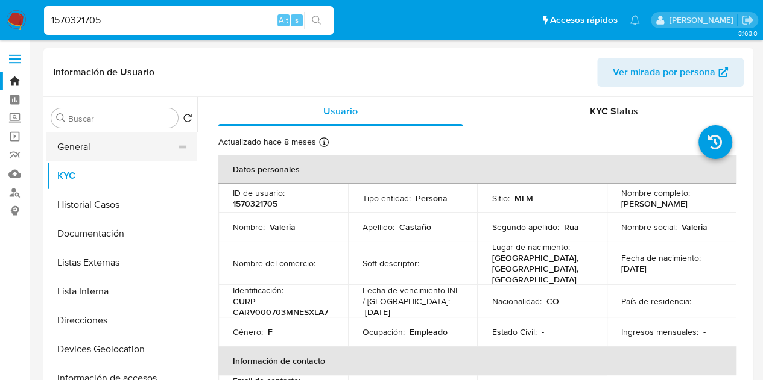
click at [96, 140] on button "General" at bounding box center [116, 147] width 141 height 29
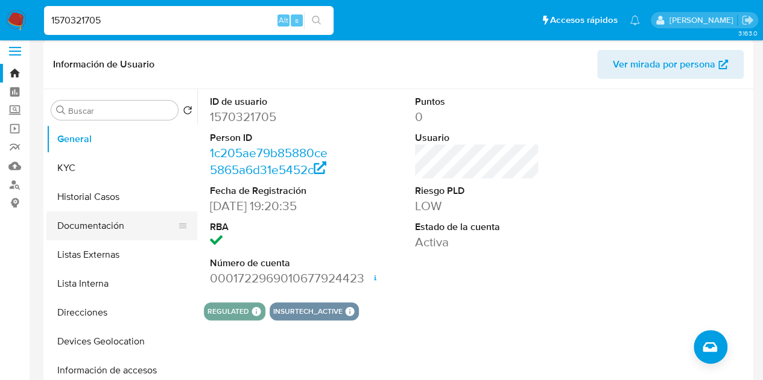
scroll to position [5, 0]
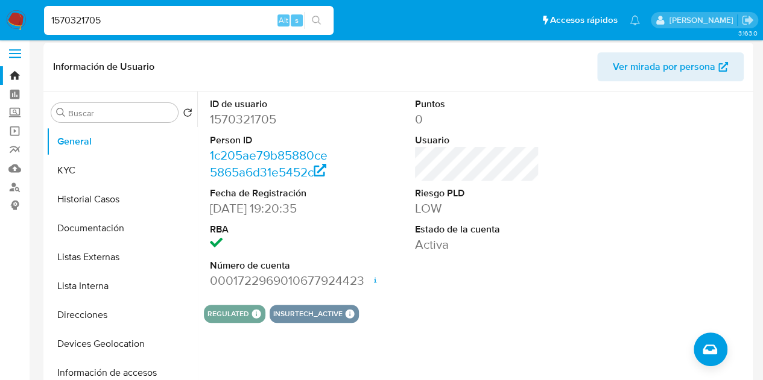
drag, startPoint x: 145, startPoint y: 16, endPoint x: 0, endPoint y: -11, distance: 147.1
paste input "833300924"
type input "1833300924"
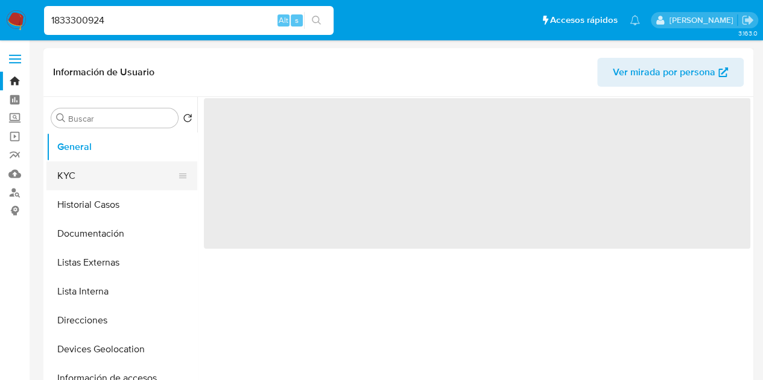
select select "10"
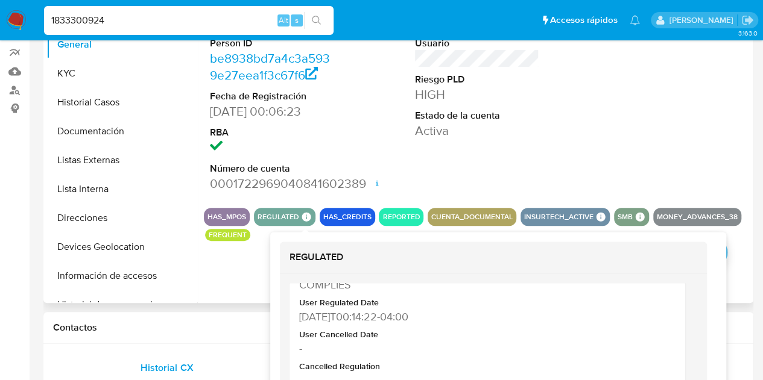
scroll to position [69, 0]
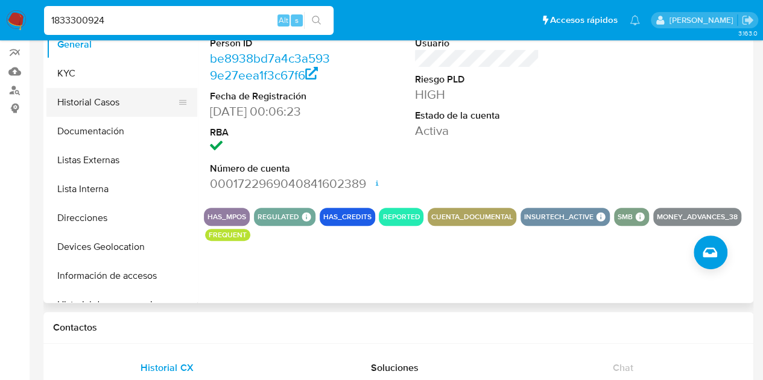
click at [104, 110] on button "Historial Casos" at bounding box center [116, 102] width 141 height 29
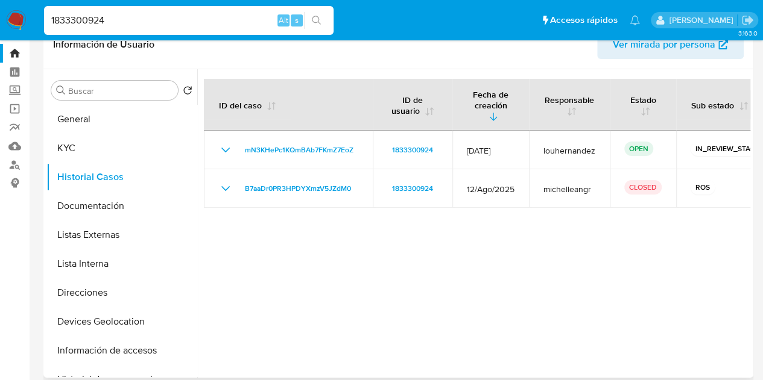
scroll to position [16, 0]
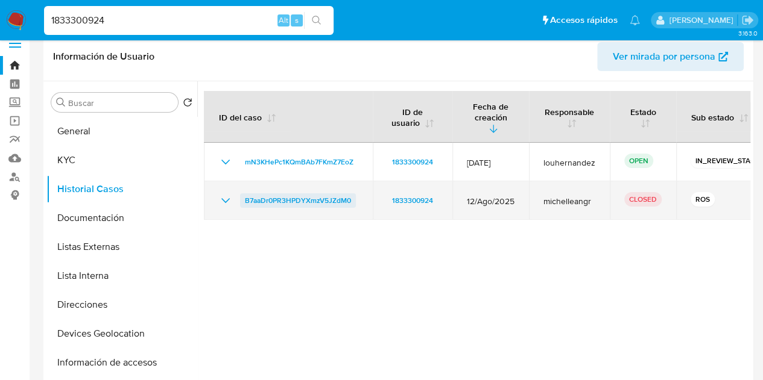
click at [333, 193] on span "B7aaDr0PR3HPDYXmzV5JZdM0" at bounding box center [298, 200] width 106 height 14
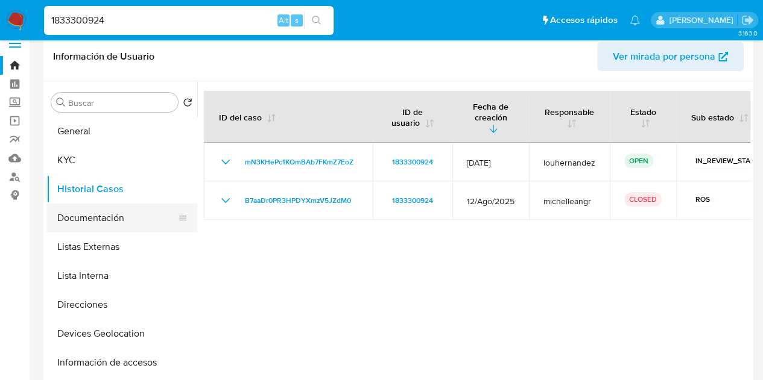
click at [99, 211] on button "Documentación" at bounding box center [116, 218] width 141 height 29
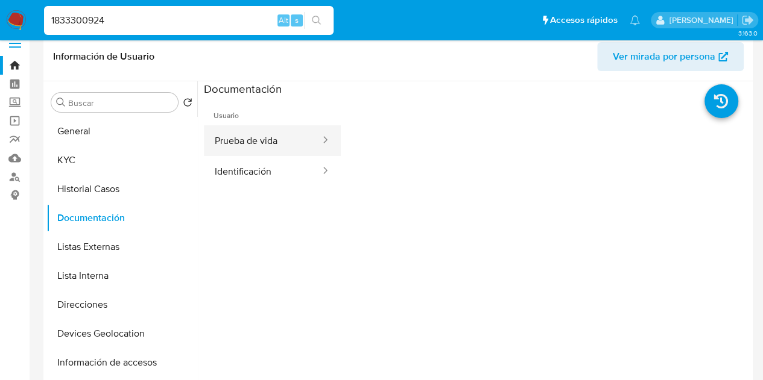
click at [259, 144] on button "Prueba de vida" at bounding box center [263, 140] width 118 height 31
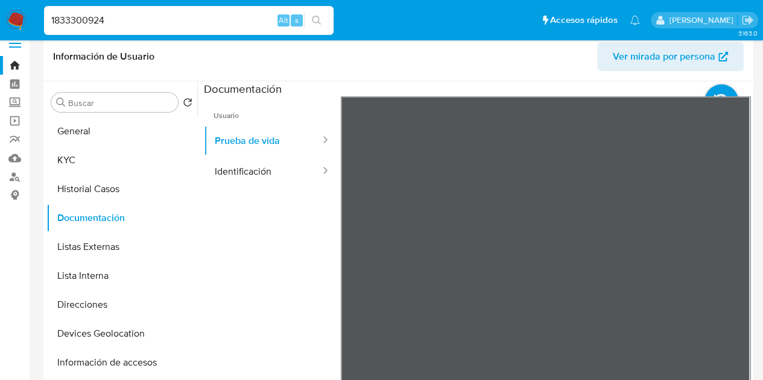
drag, startPoint x: 125, startPoint y: 14, endPoint x: 0, endPoint y: -2, distance: 126.4
paste input "742406785"
type input "1742406785"
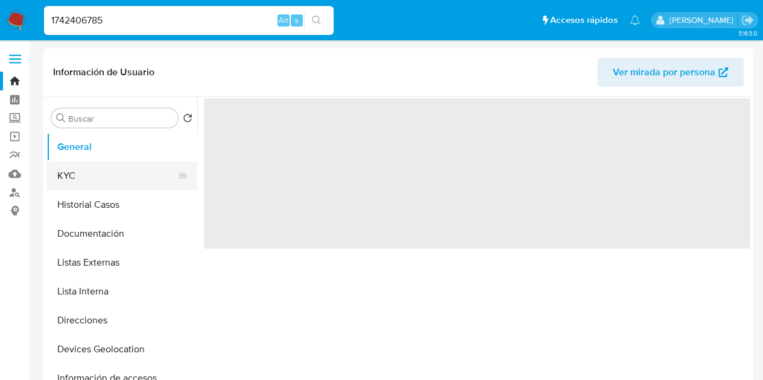
select select "10"
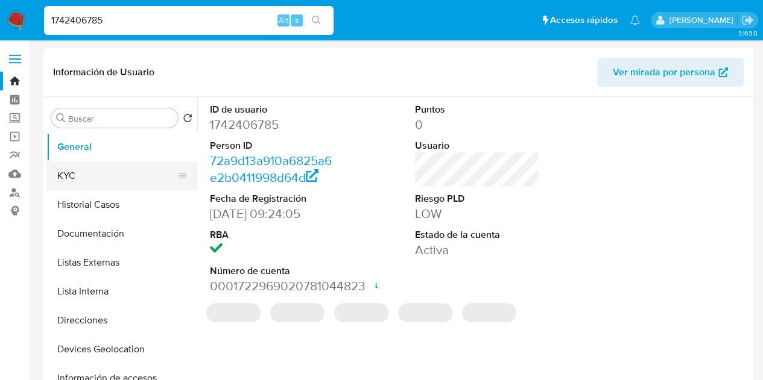
click at [121, 175] on button "KYC" at bounding box center [116, 176] width 141 height 29
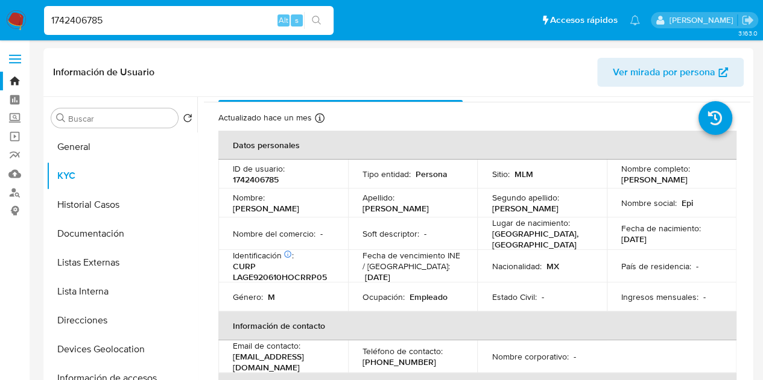
scroll to position [25, 0]
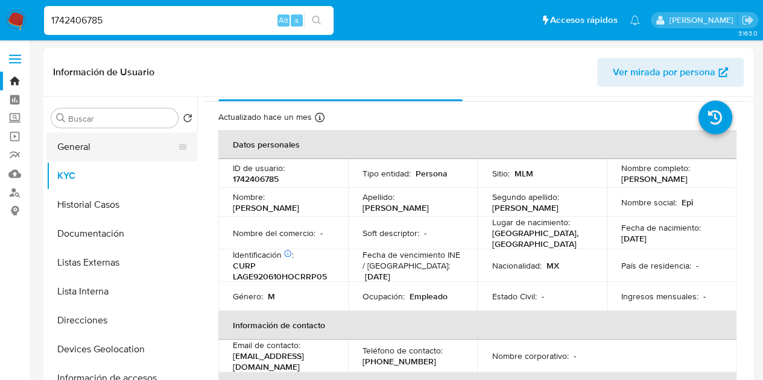
click at [117, 145] on button "General" at bounding box center [116, 147] width 141 height 29
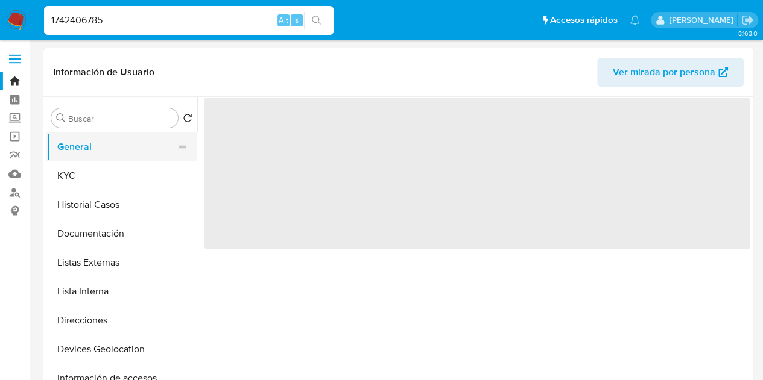
click at [117, 145] on button "General" at bounding box center [116, 147] width 141 height 29
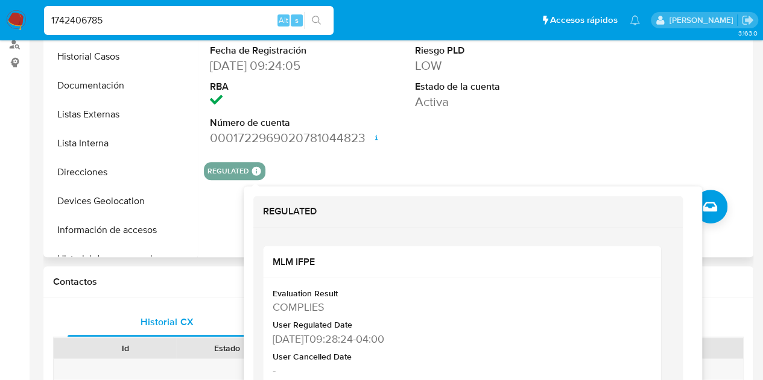
scroll to position [149, 0]
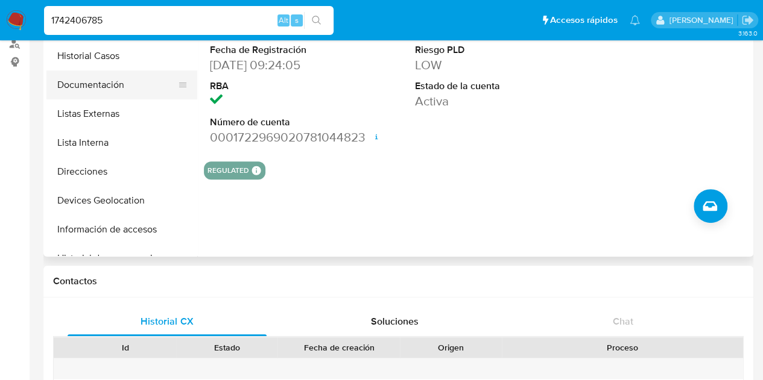
click at [111, 89] on button "Documentación" at bounding box center [116, 85] width 141 height 29
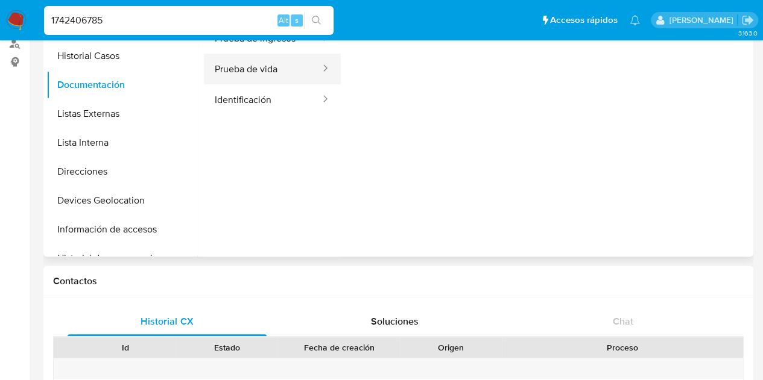
click at [277, 75] on button "Prueba de vida" at bounding box center [263, 69] width 118 height 31
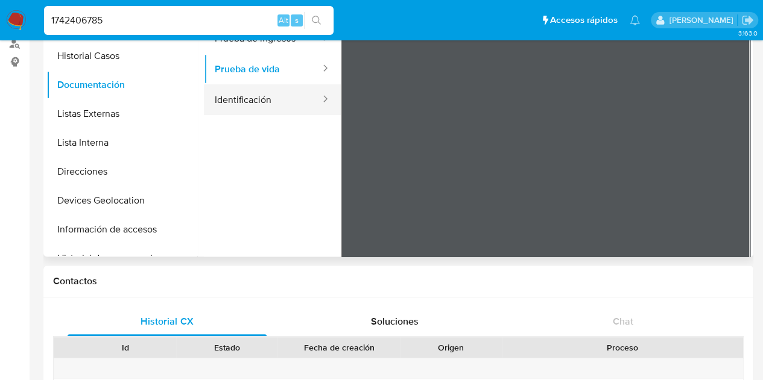
click at [242, 96] on button "Identificación" at bounding box center [263, 99] width 118 height 31
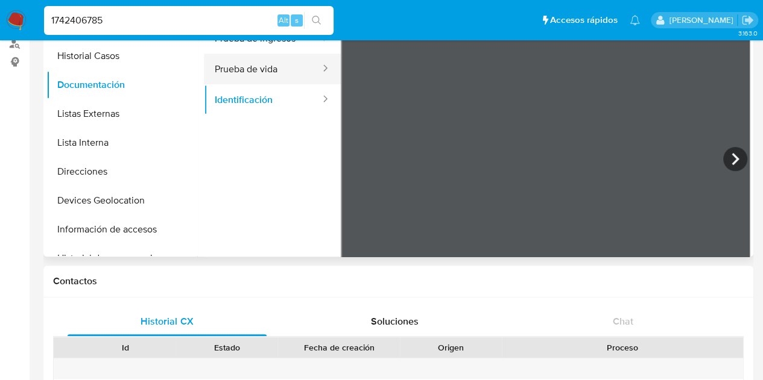
click at [291, 68] on button "Prueba de vida" at bounding box center [263, 69] width 118 height 31
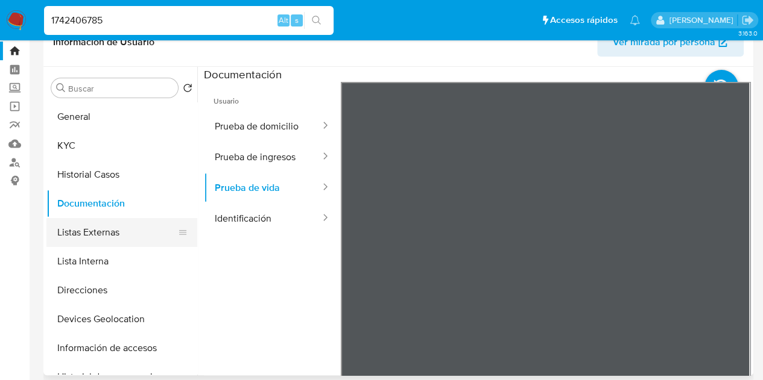
scroll to position [30, 0]
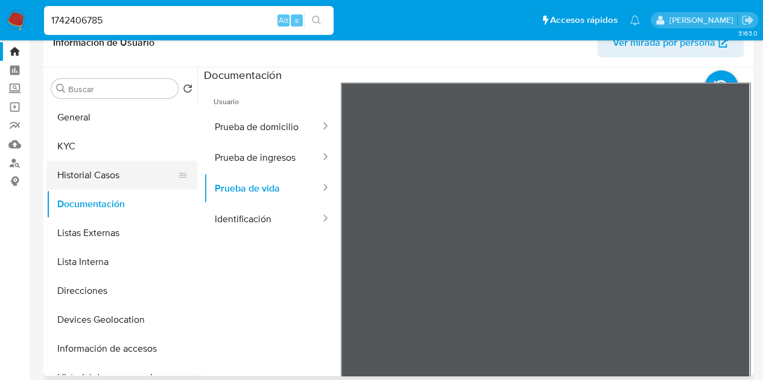
click at [122, 175] on button "Historial Casos" at bounding box center [116, 175] width 141 height 29
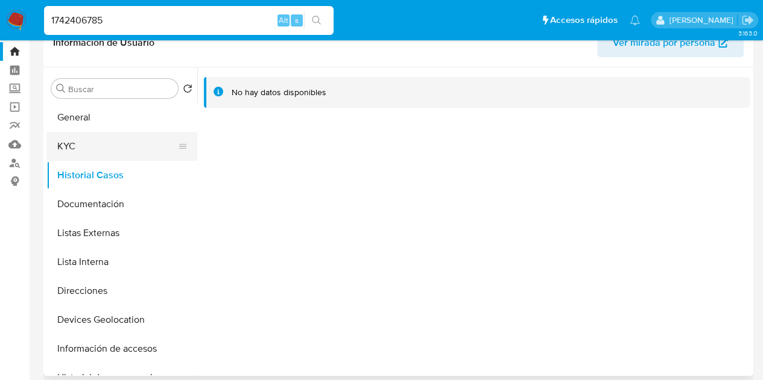
click at [99, 156] on button "KYC" at bounding box center [116, 146] width 141 height 29
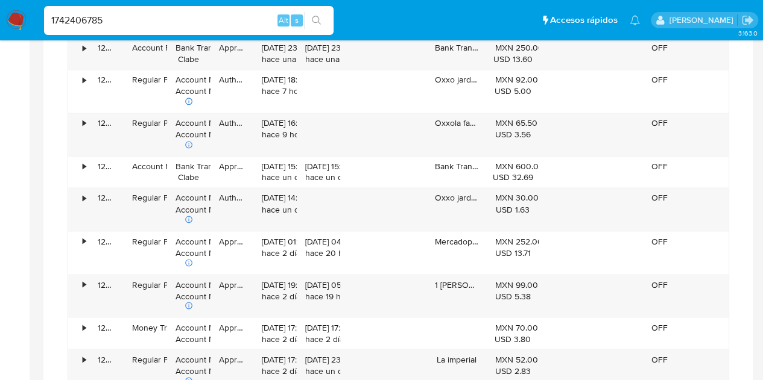
scroll to position [934, 0]
drag, startPoint x: 139, startPoint y: 20, endPoint x: 0, endPoint y: -3, distance: 140.6
paste input "57688244"
type input "157688244"
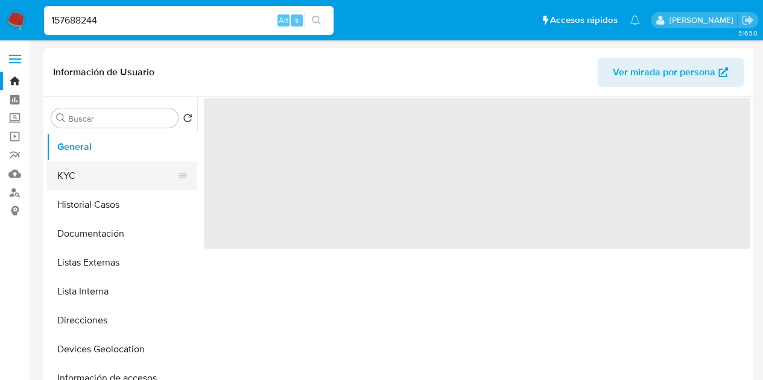
select select "10"
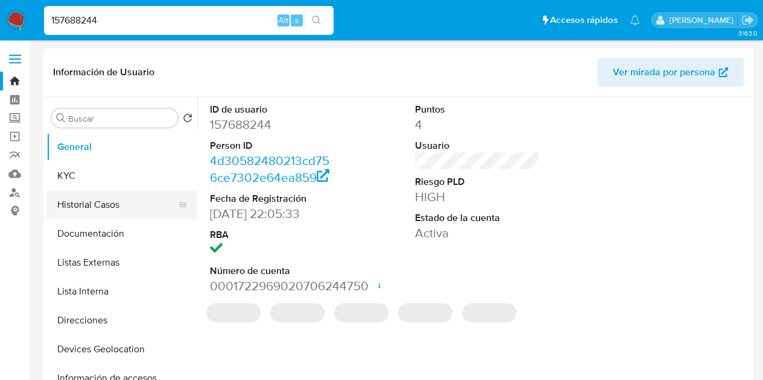
click at [107, 207] on button "Historial Casos" at bounding box center [116, 204] width 141 height 29
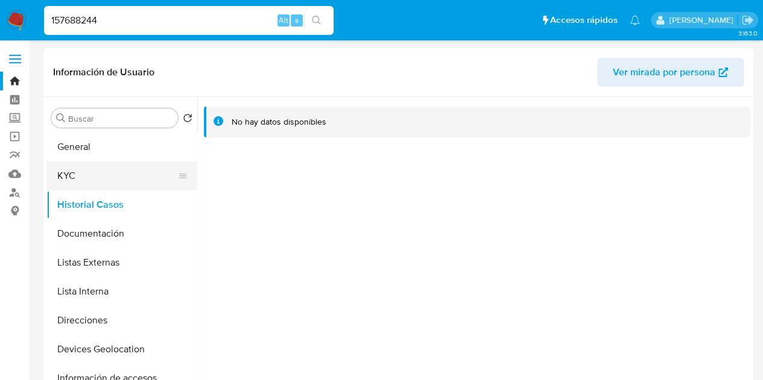
click at [110, 185] on button "KYC" at bounding box center [116, 176] width 141 height 29
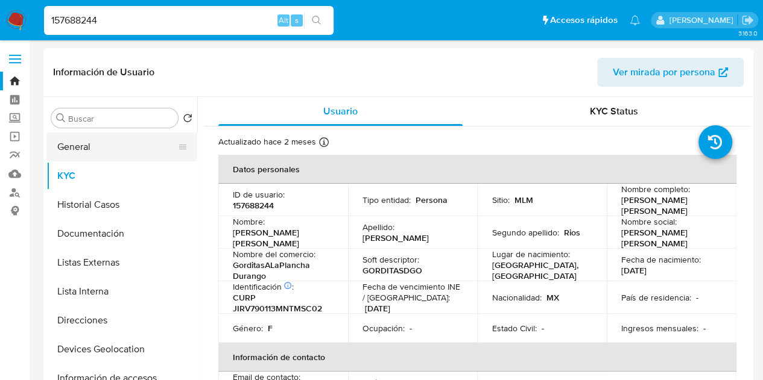
click at [146, 142] on button "General" at bounding box center [116, 147] width 141 height 29
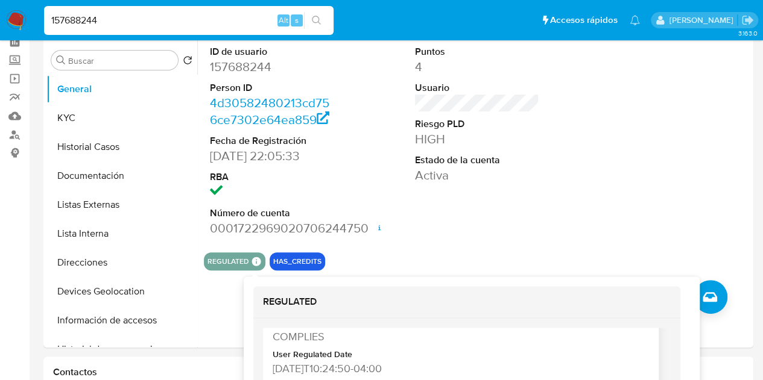
scroll to position [61, 0]
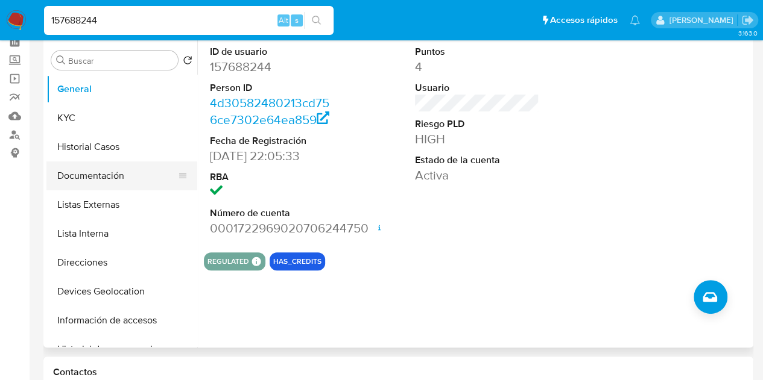
click at [118, 169] on button "Documentación" at bounding box center [116, 176] width 141 height 29
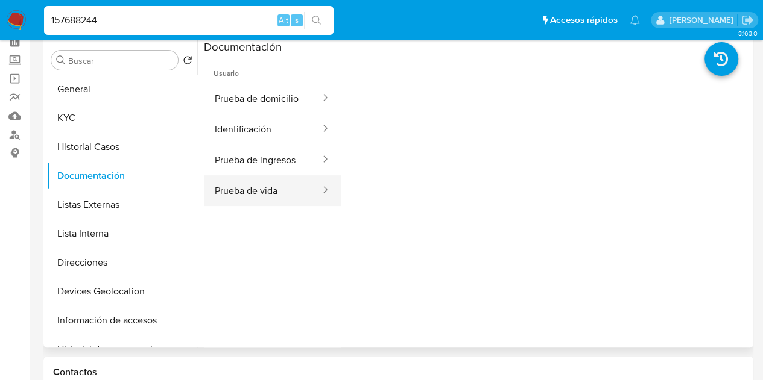
click at [248, 185] on button "Prueba de vida" at bounding box center [263, 190] width 118 height 31
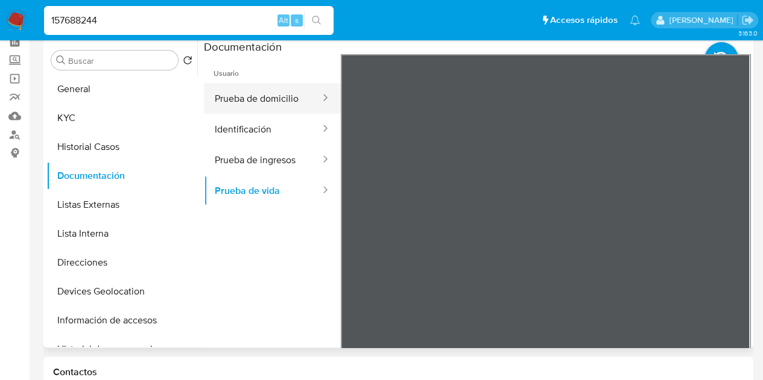
click at [262, 112] on button "Prueba de domicilio" at bounding box center [263, 98] width 118 height 31
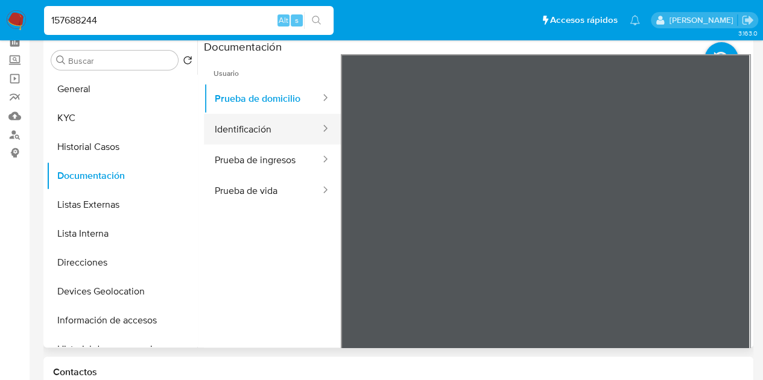
click at [286, 134] on button "Identificación" at bounding box center [263, 129] width 118 height 31
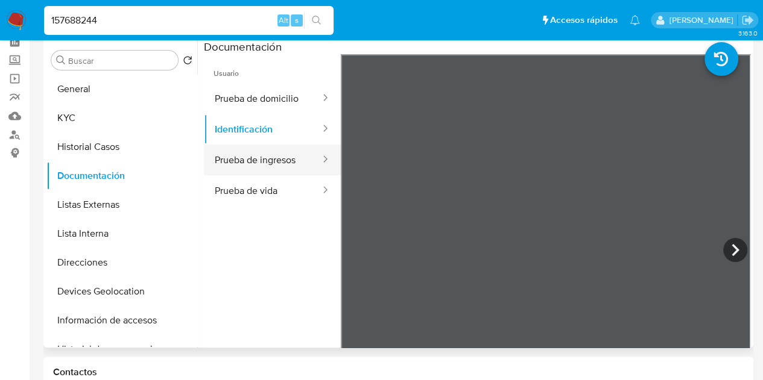
click at [268, 154] on button "Prueba de ingresos" at bounding box center [263, 160] width 118 height 31
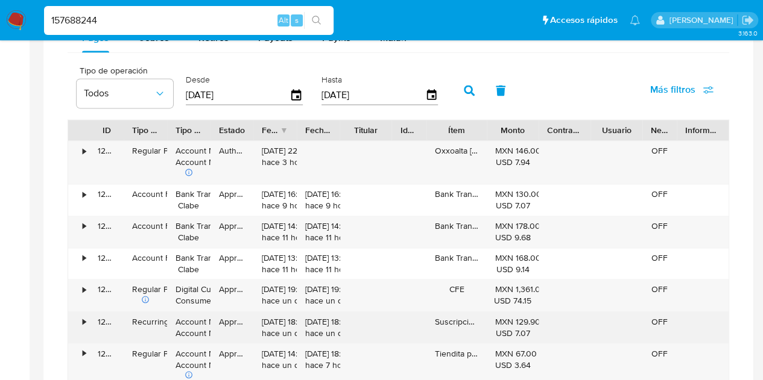
scroll to position [829, 0]
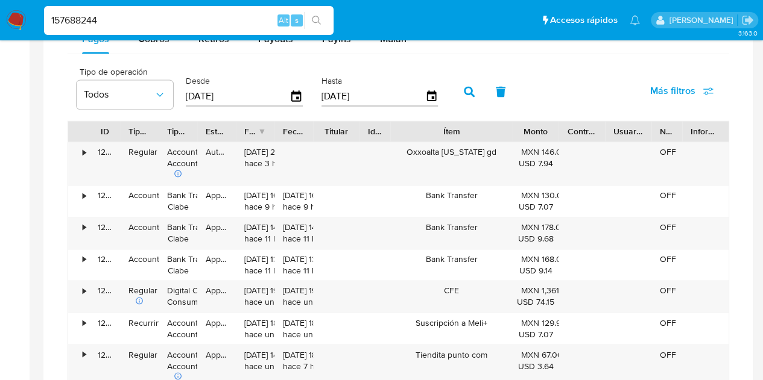
drag, startPoint x: 489, startPoint y: 127, endPoint x: 551, endPoint y: 128, distance: 61.5
click at [551, 128] on div "ID Tipo de operación Tipo / Método Estado Fecha de creación Fecha de aprobación…" at bounding box center [398, 131] width 660 height 20
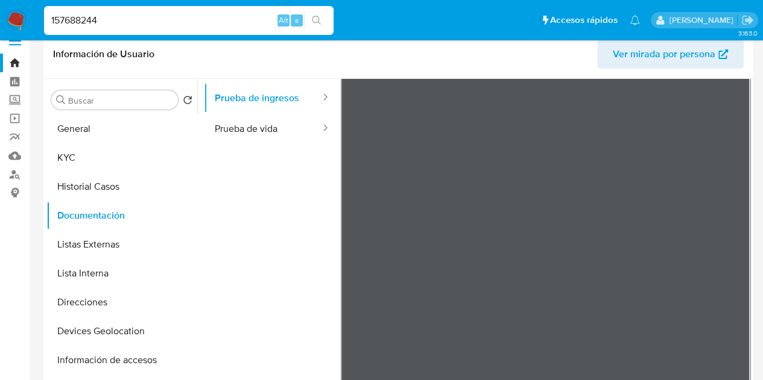
scroll to position [15, 0]
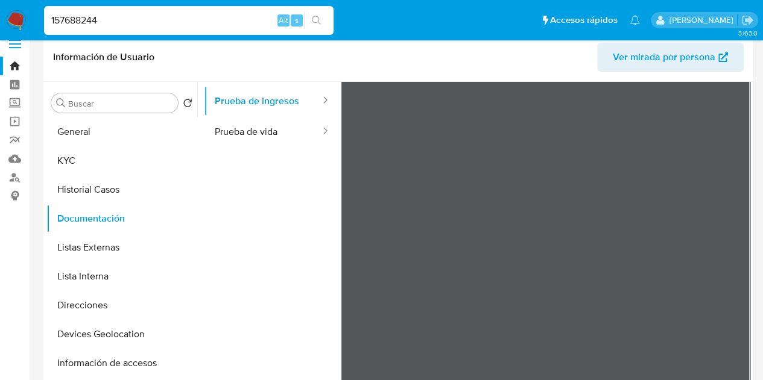
drag, startPoint x: 140, startPoint y: 22, endPoint x: 0, endPoint y: 6, distance: 140.8
click at [0, 6] on nav "Pausado Ver notificaciones 157688244 Alt s Accesos rápidos Presiona las siguien…" at bounding box center [381, 20] width 763 height 40
paste input "823752800"
type input "823752800"
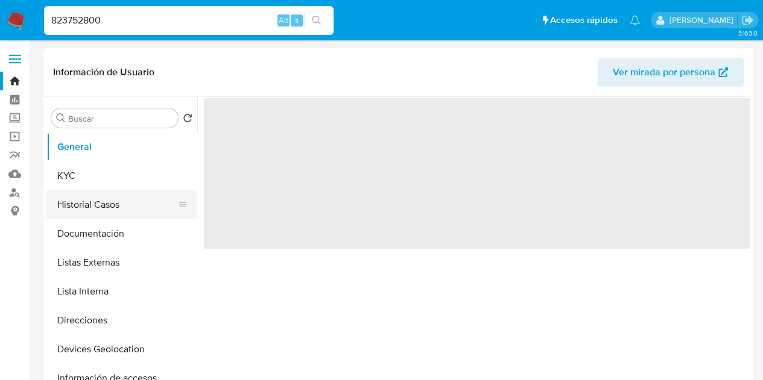
select select "10"
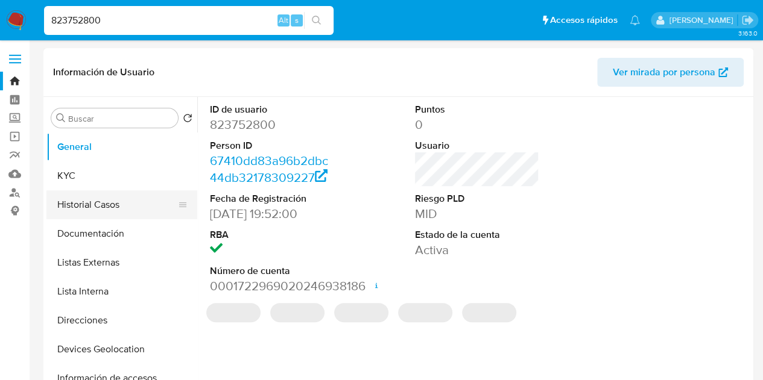
click at [110, 201] on button "Historial Casos" at bounding box center [116, 204] width 141 height 29
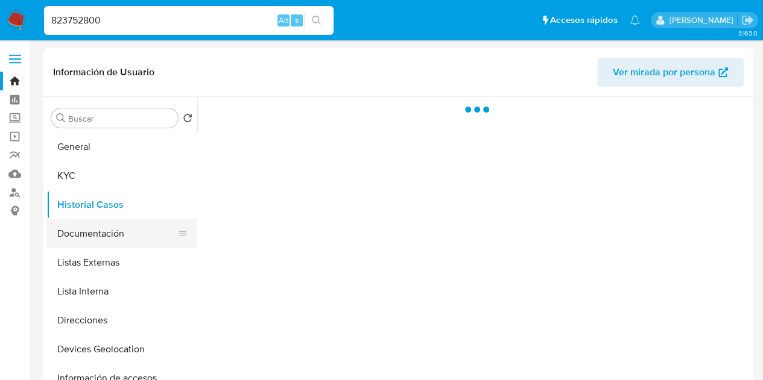
click at [110, 232] on button "Documentación" at bounding box center [116, 233] width 141 height 29
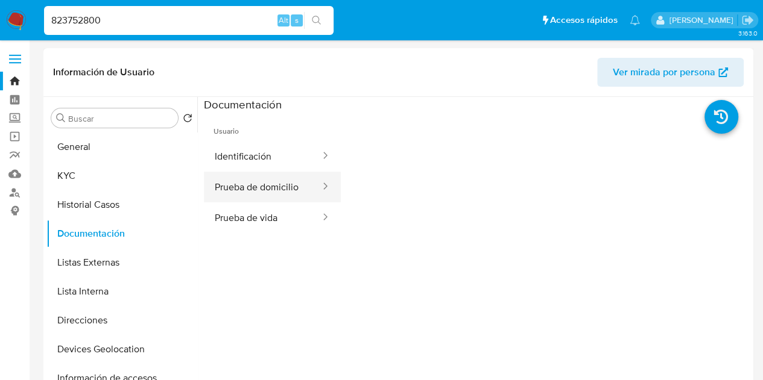
click at [259, 186] on button "Prueba de domicilio" at bounding box center [263, 187] width 118 height 31
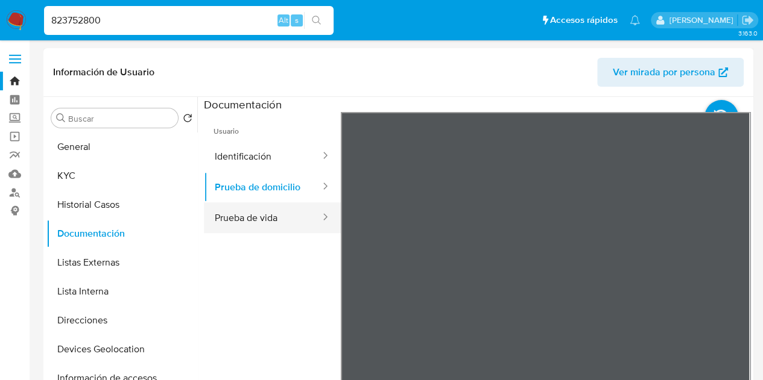
click at [253, 223] on button "Prueba de vida" at bounding box center [263, 218] width 118 height 31
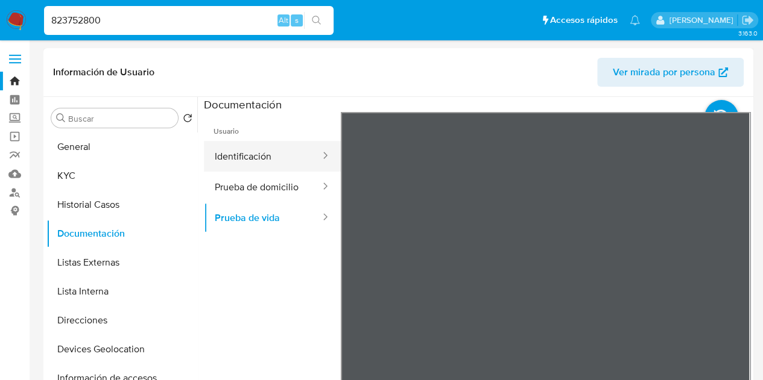
click at [246, 154] on button "Identificación" at bounding box center [263, 156] width 118 height 31
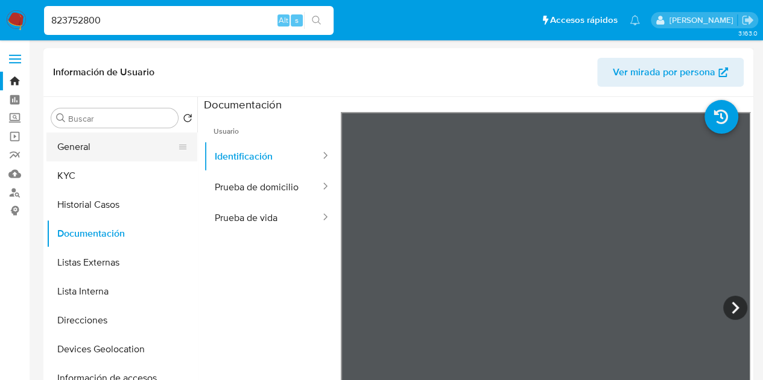
click at [89, 140] on button "General" at bounding box center [116, 147] width 141 height 29
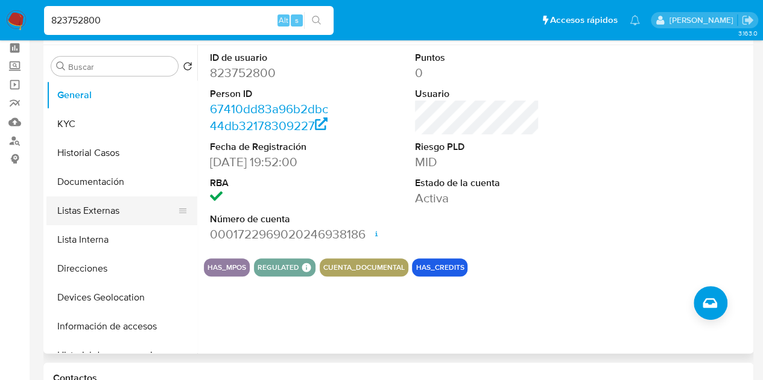
scroll to position [45, 0]
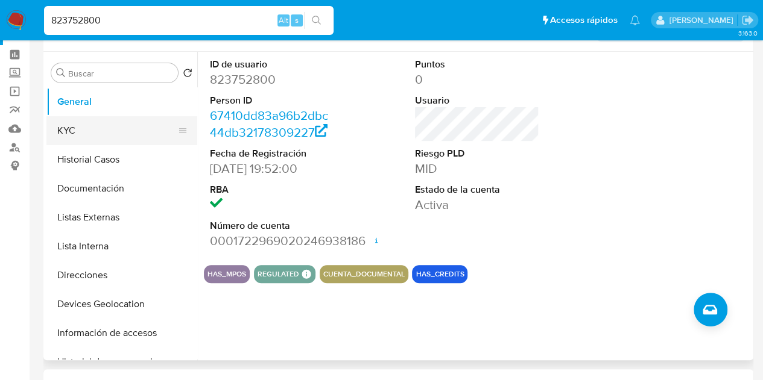
click at [113, 127] on button "KYC" at bounding box center [116, 130] width 141 height 29
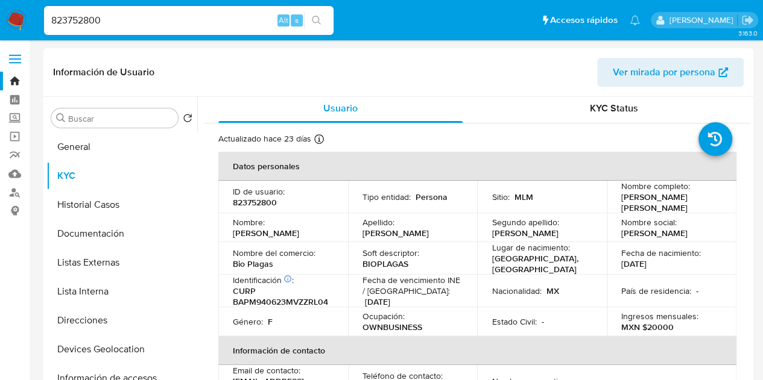
scroll to position [0, 0]
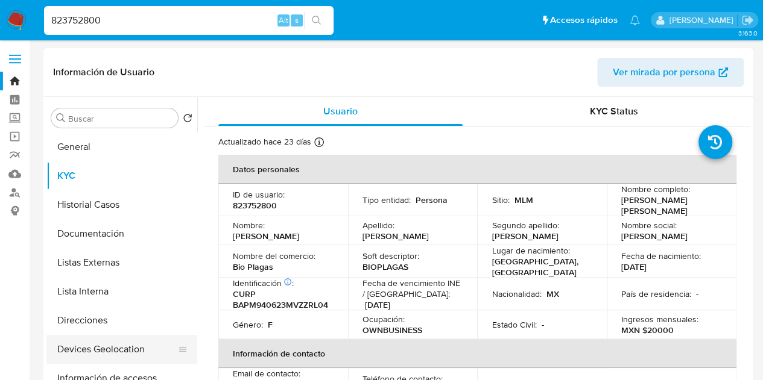
click at [103, 345] on button "Devices Geolocation" at bounding box center [116, 349] width 141 height 29
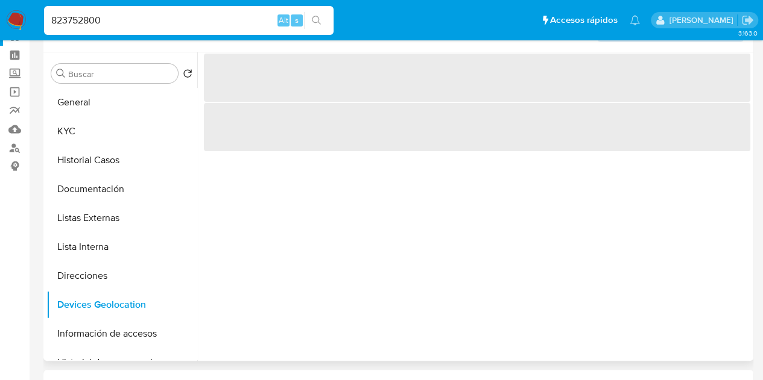
scroll to position [45, 0]
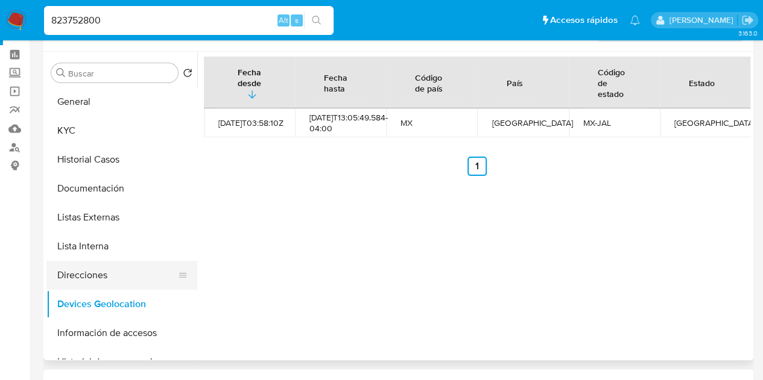
click at [99, 281] on button "Direcciones" at bounding box center [116, 275] width 141 height 29
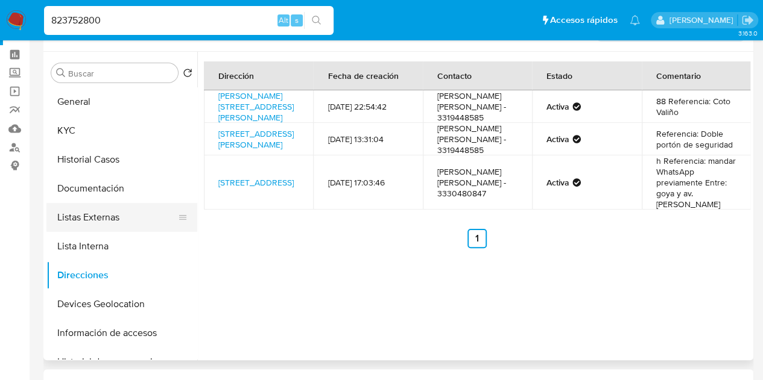
scroll to position [0, 0]
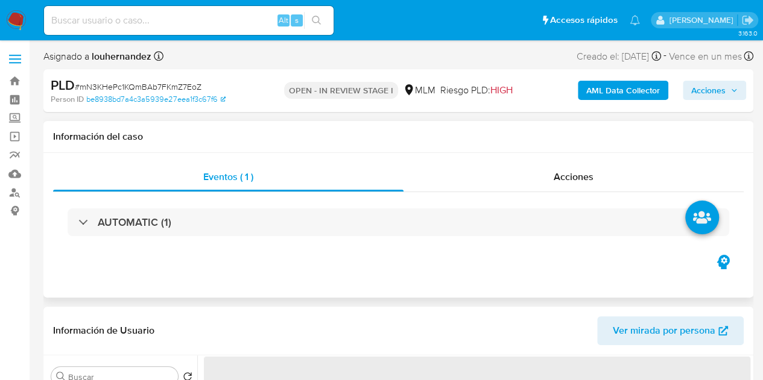
select select "10"
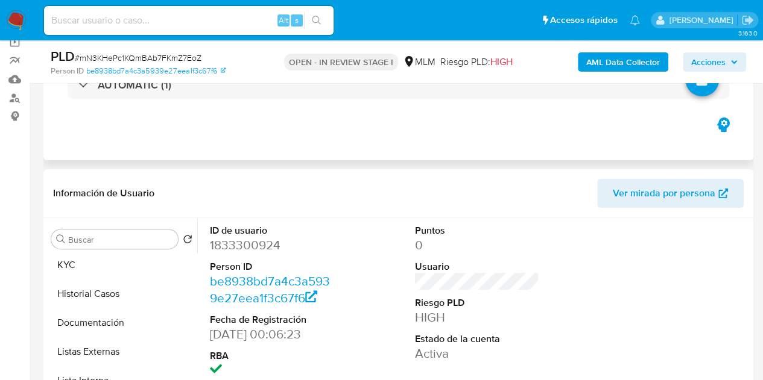
scroll to position [33, 0]
click at [103, 256] on button "KYC" at bounding box center [116, 264] width 141 height 29
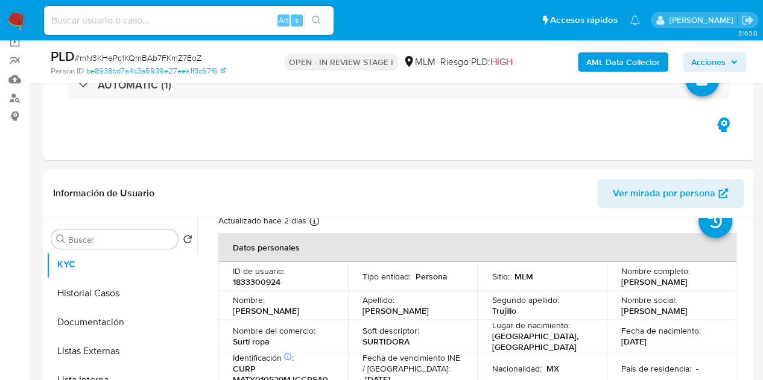
scroll to position [43, 0]
click at [717, 63] on span "Acciones" at bounding box center [708, 61] width 34 height 19
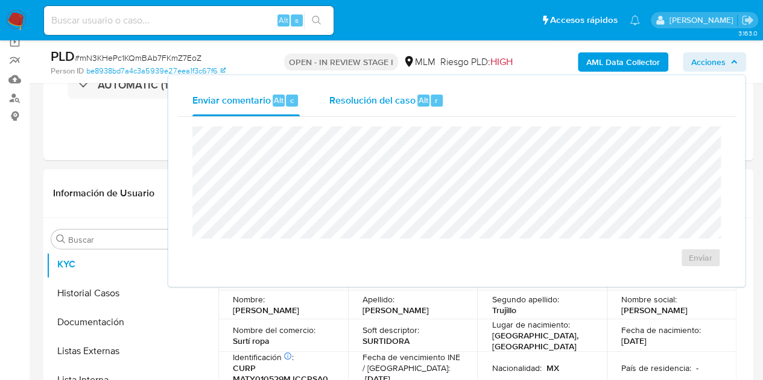
click at [387, 105] on span "Resolución del caso" at bounding box center [372, 100] width 86 height 14
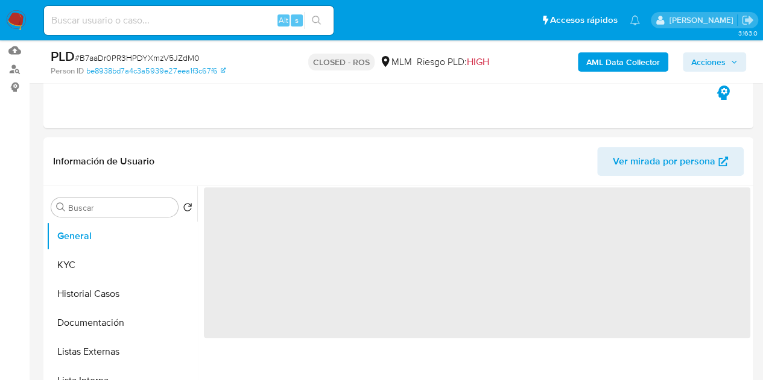
select select "10"
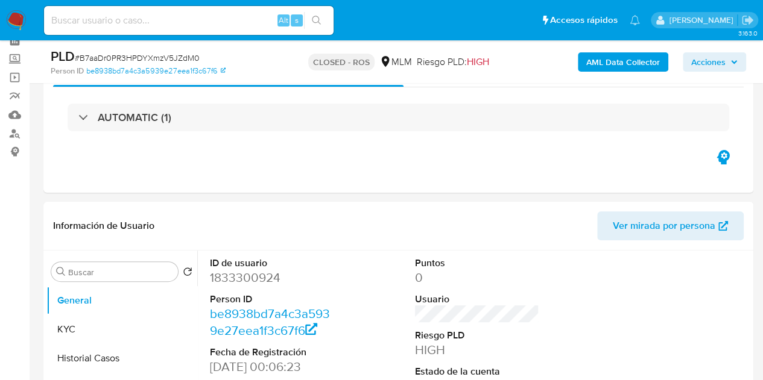
scroll to position [47, 0]
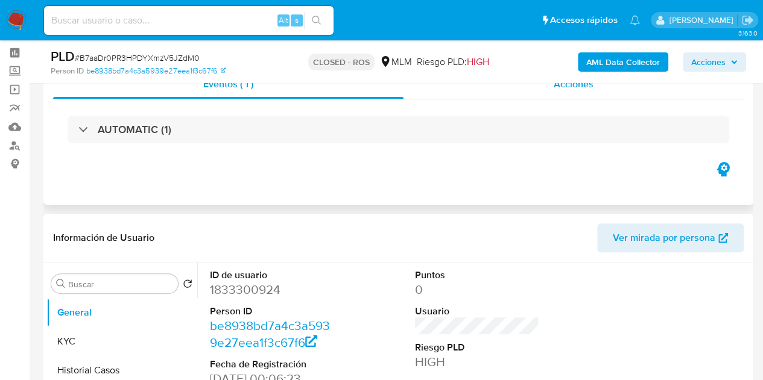
click at [574, 90] on span "Acciones" at bounding box center [573, 84] width 40 height 14
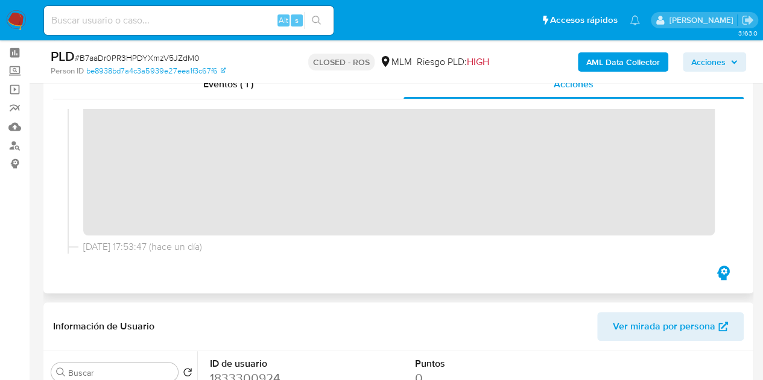
scroll to position [95, 0]
